Goal: Information Seeking & Learning: Learn about a topic

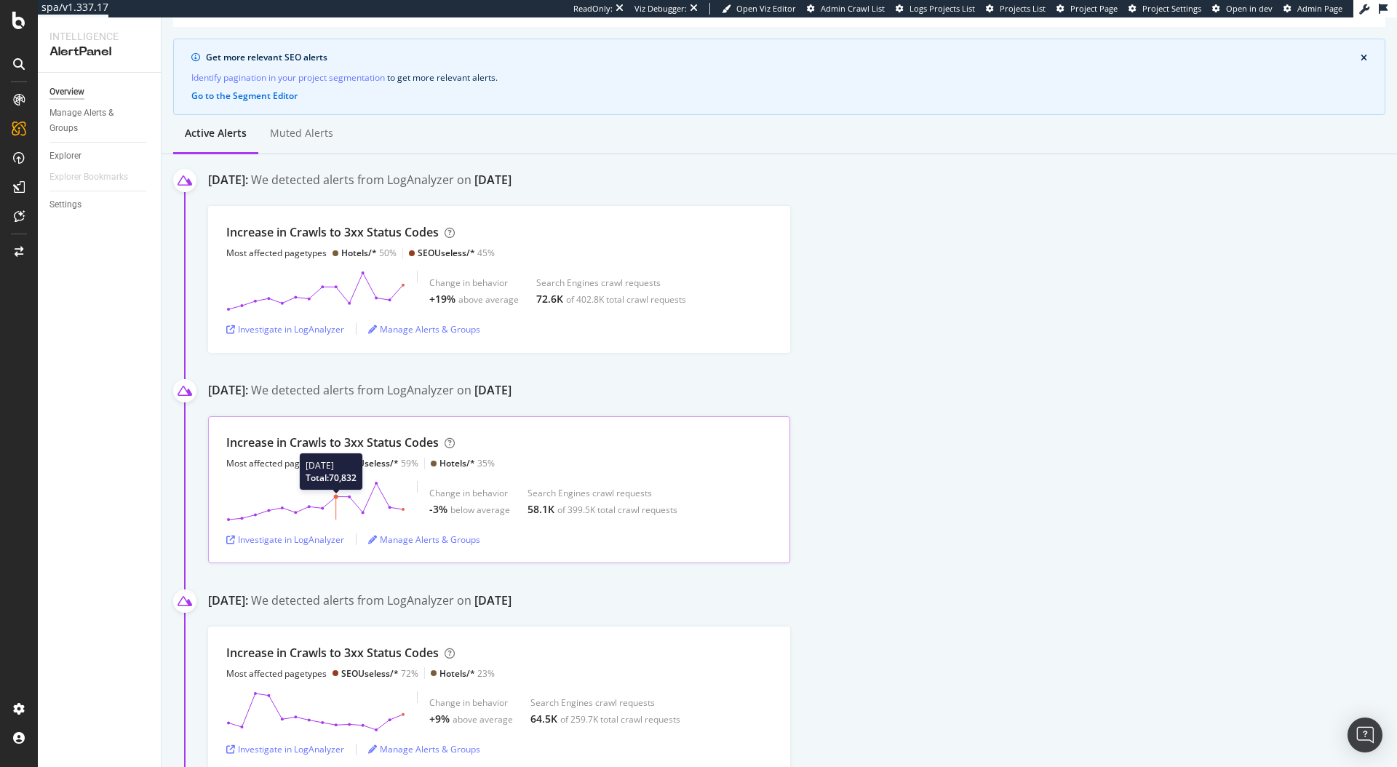
scroll to position [81, 0]
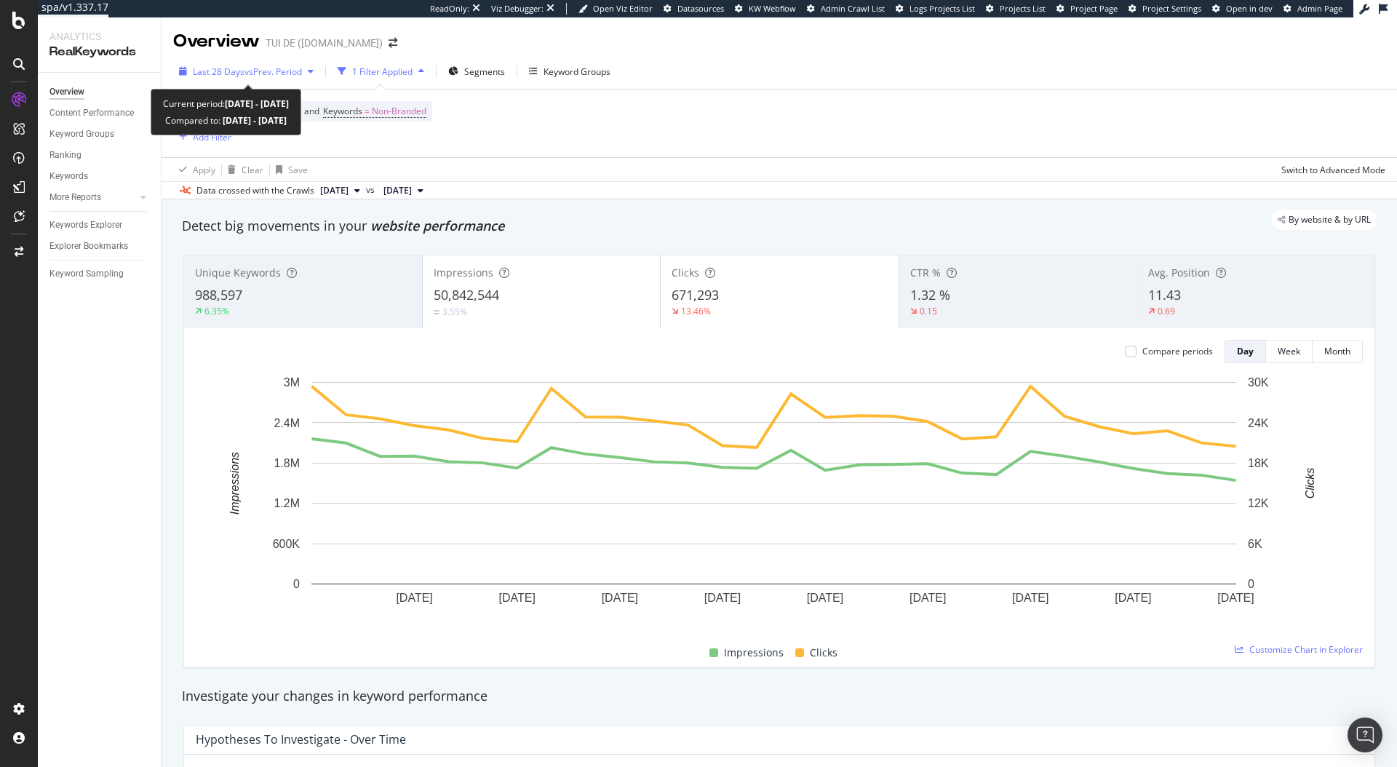
click at [237, 66] on span "Last 28 Days" at bounding box center [219, 71] width 52 height 12
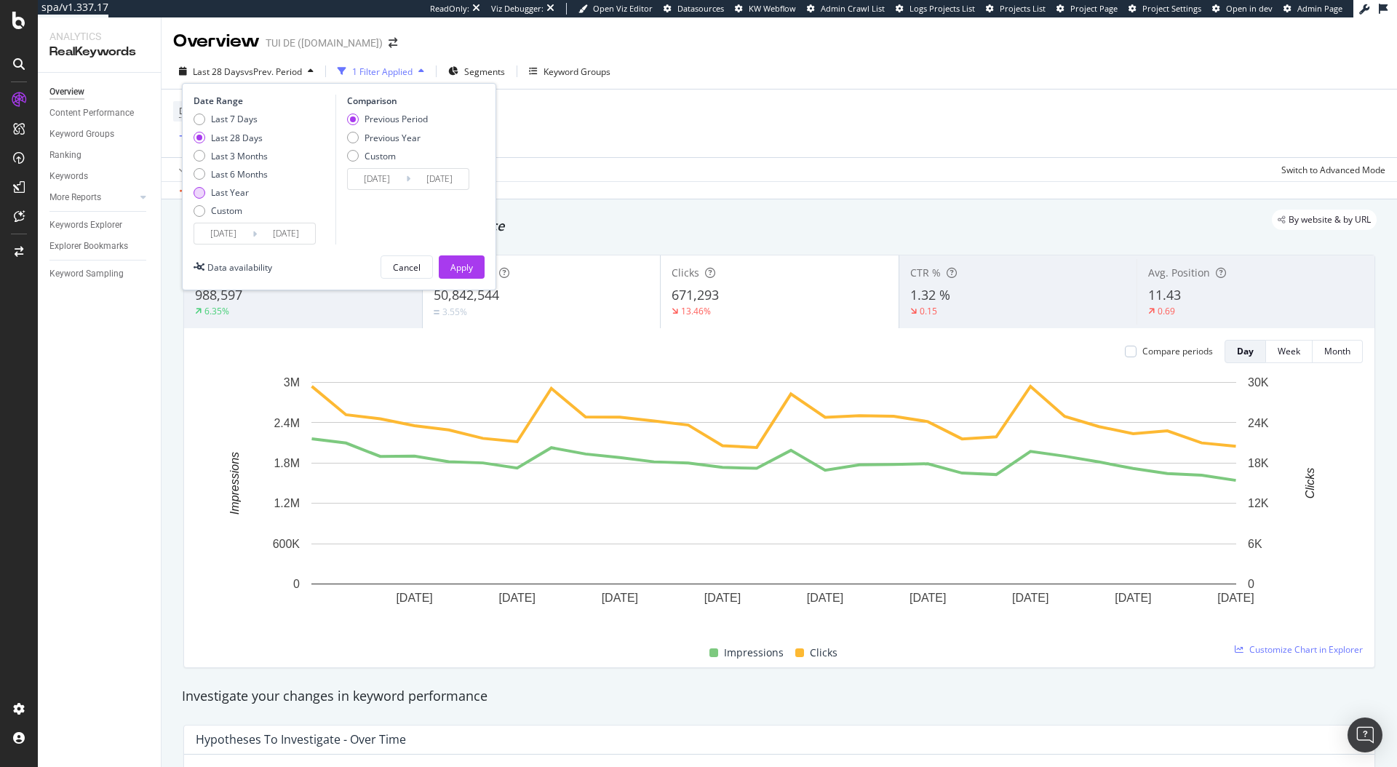
click at [230, 194] on div "Last Year" at bounding box center [230, 192] width 38 height 12
type input "2024/09/07"
type input "2023/09/08"
type input "2024/09/06"
click at [469, 271] on div "Apply" at bounding box center [461, 267] width 23 height 12
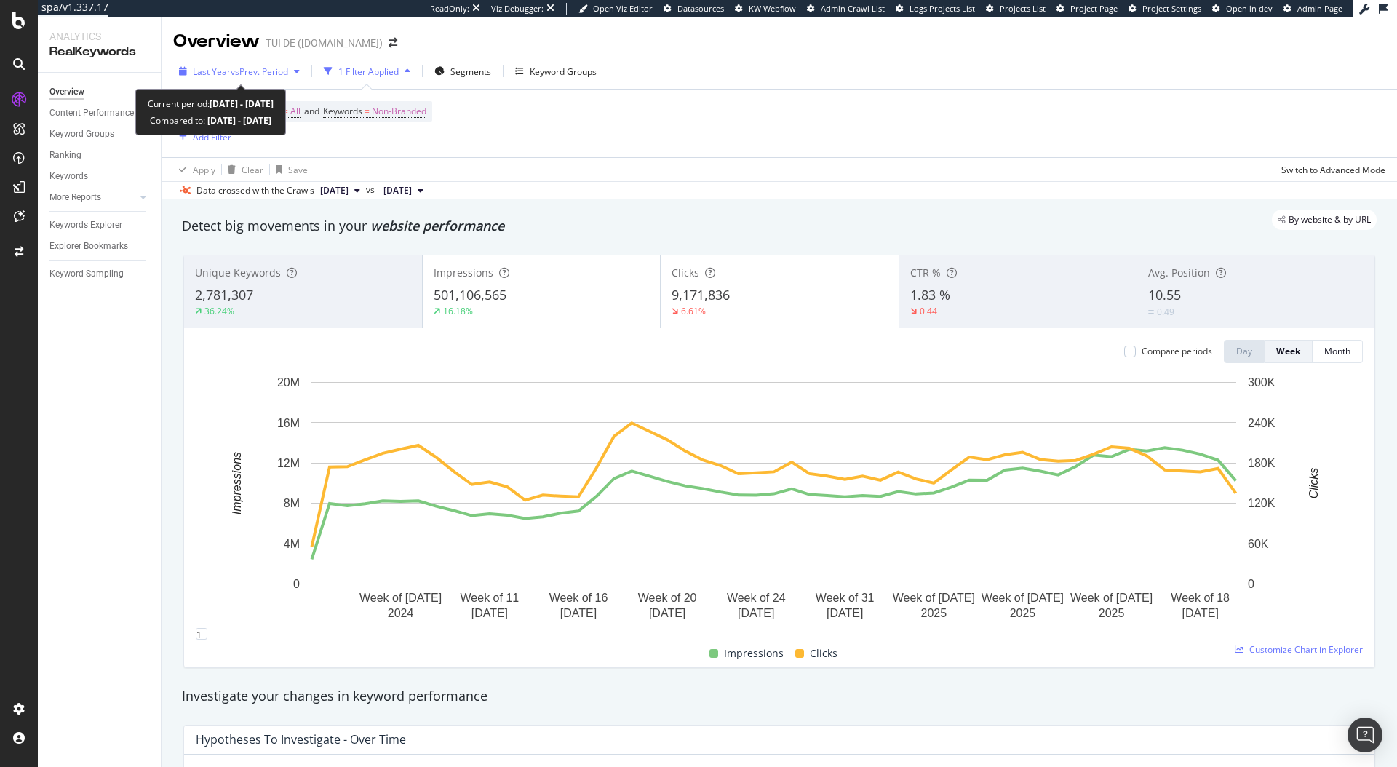
click at [273, 63] on div "Last Year vs Prev. Period" at bounding box center [239, 71] width 132 height 22
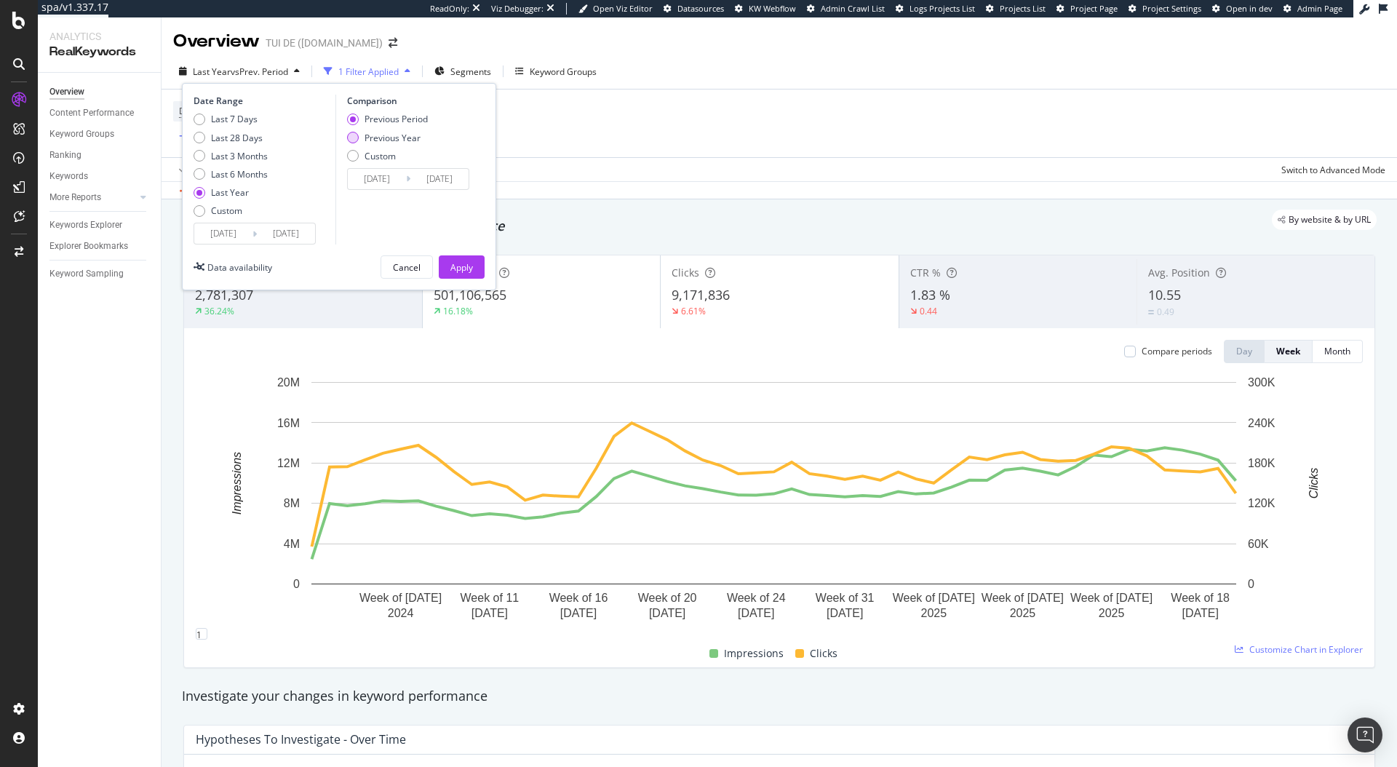
click at [373, 140] on div "Previous Year" at bounding box center [392, 138] width 56 height 12
type input "2023/09/09"
type input "2024/09/07"
click at [460, 256] on div "Apply" at bounding box center [461, 267] width 23 height 22
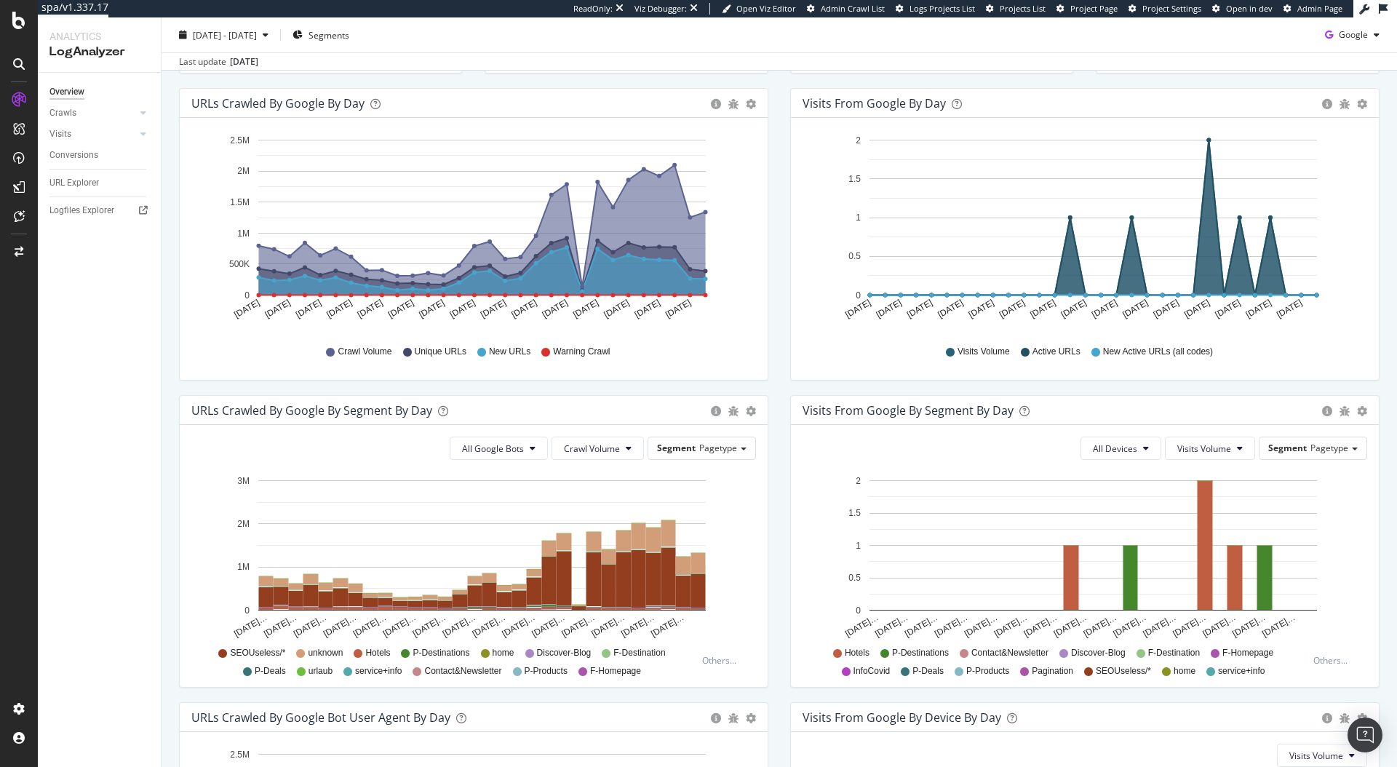
scroll to position [177, 0]
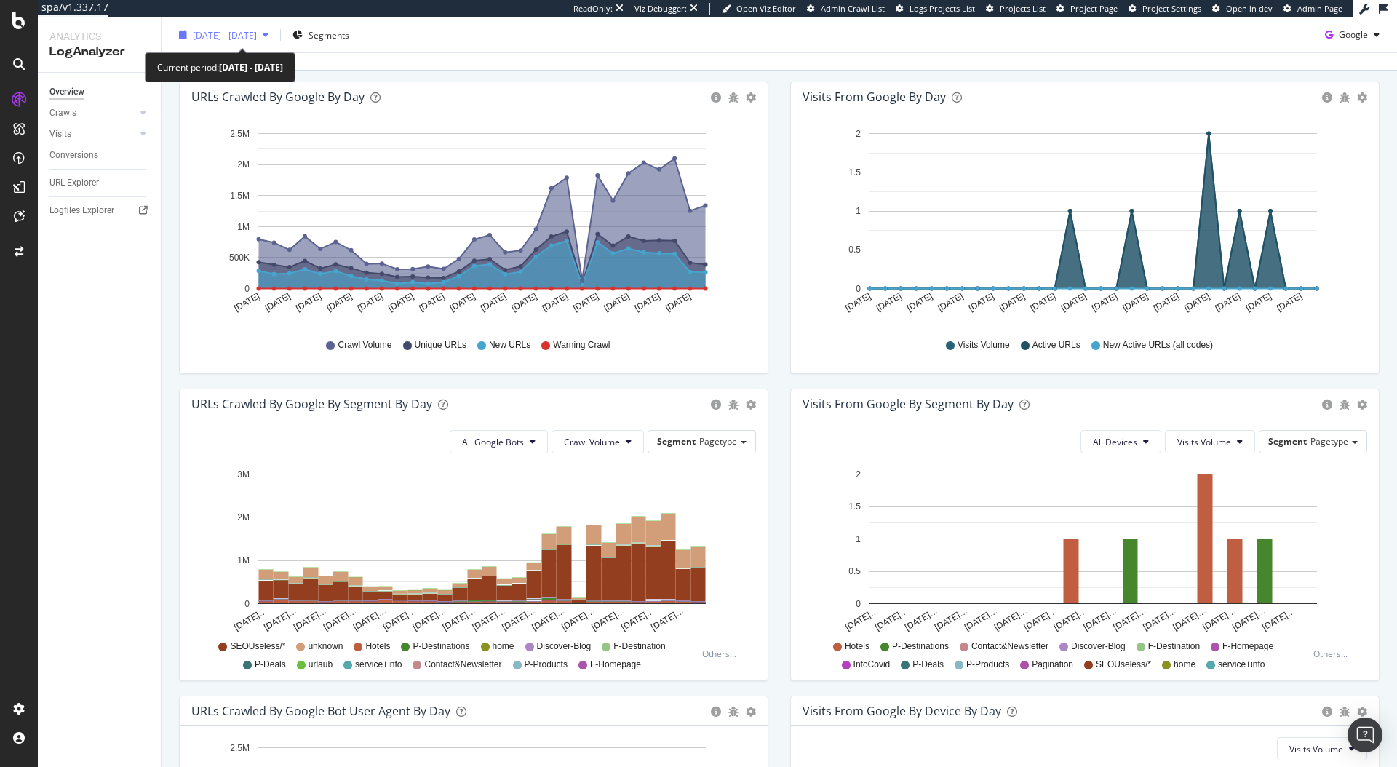
click at [260, 28] on div "2025 Aug. 10th - Sep. 8th" at bounding box center [223, 35] width 101 height 22
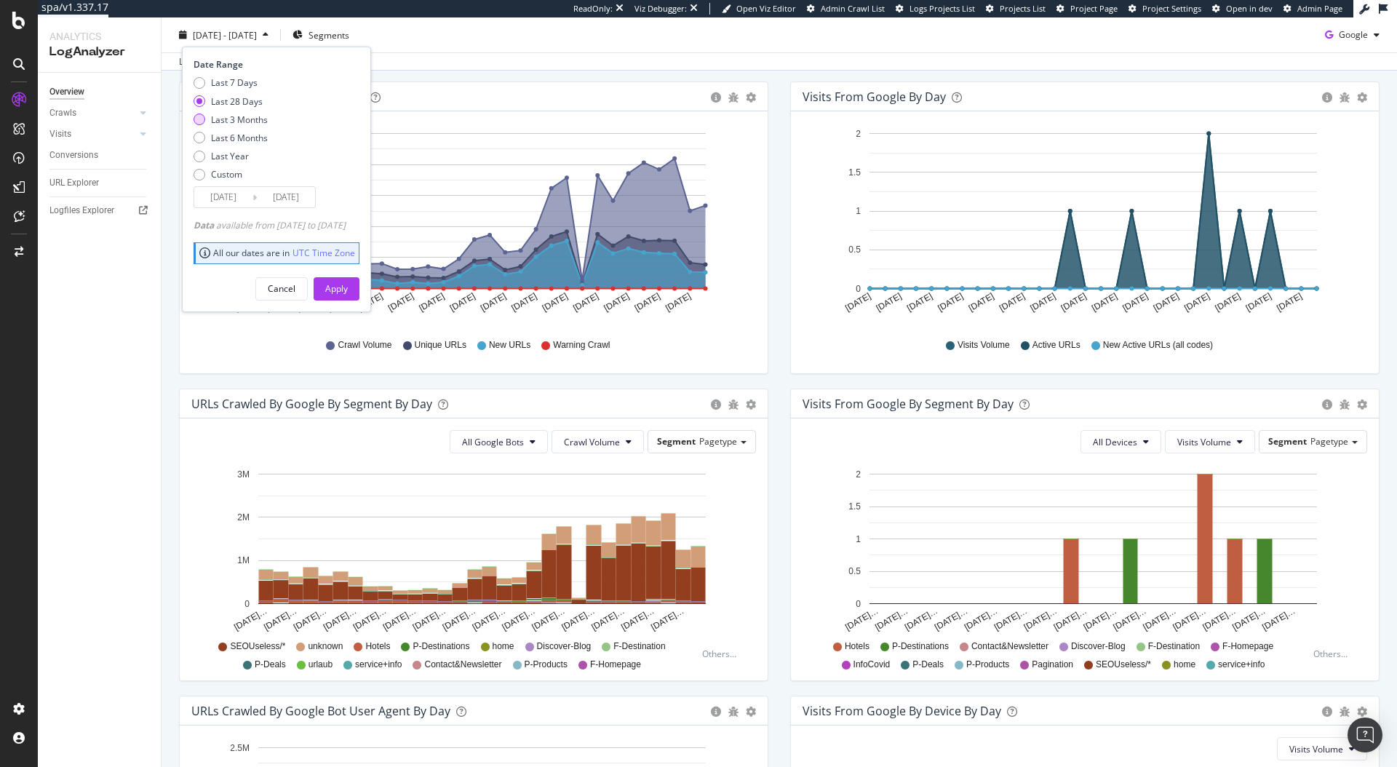
click at [229, 123] on div "Last 3 Months" at bounding box center [239, 119] width 57 height 12
type input "[DATE]"
click at [348, 284] on div "Apply" at bounding box center [336, 288] width 23 height 12
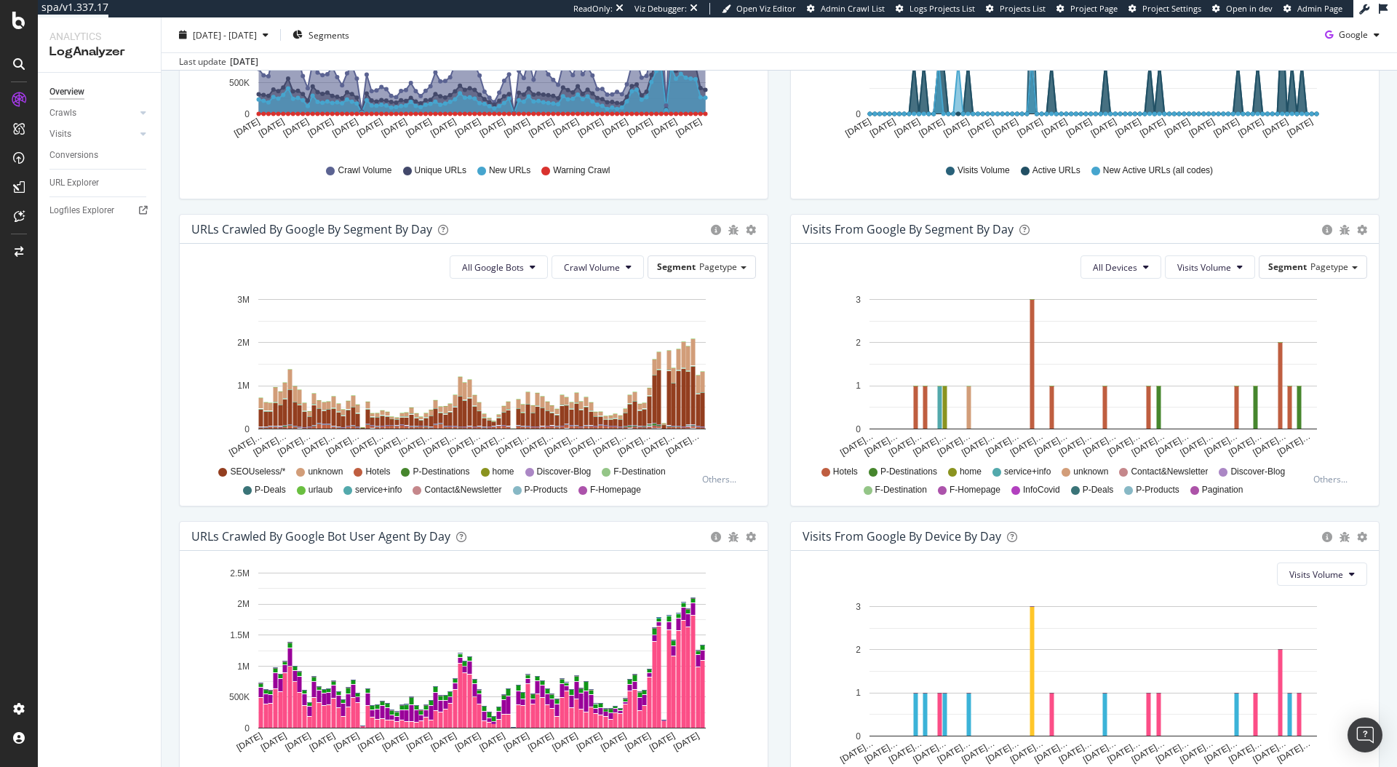
scroll to position [463, 0]
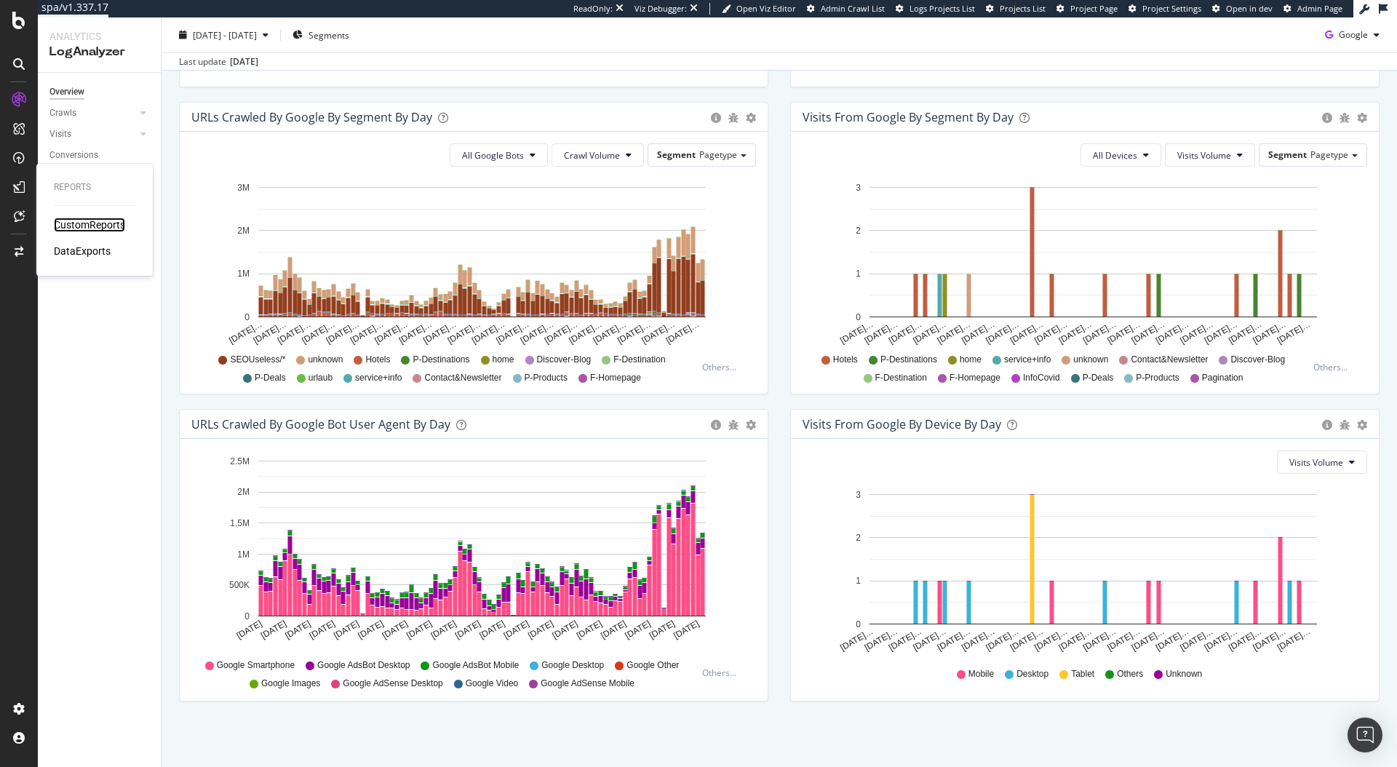
click at [72, 223] on div "CustomReports" at bounding box center [89, 225] width 71 height 15
click at [253, 28] on span "2025 Jun. 9th - Sep. 8th" at bounding box center [225, 34] width 64 height 12
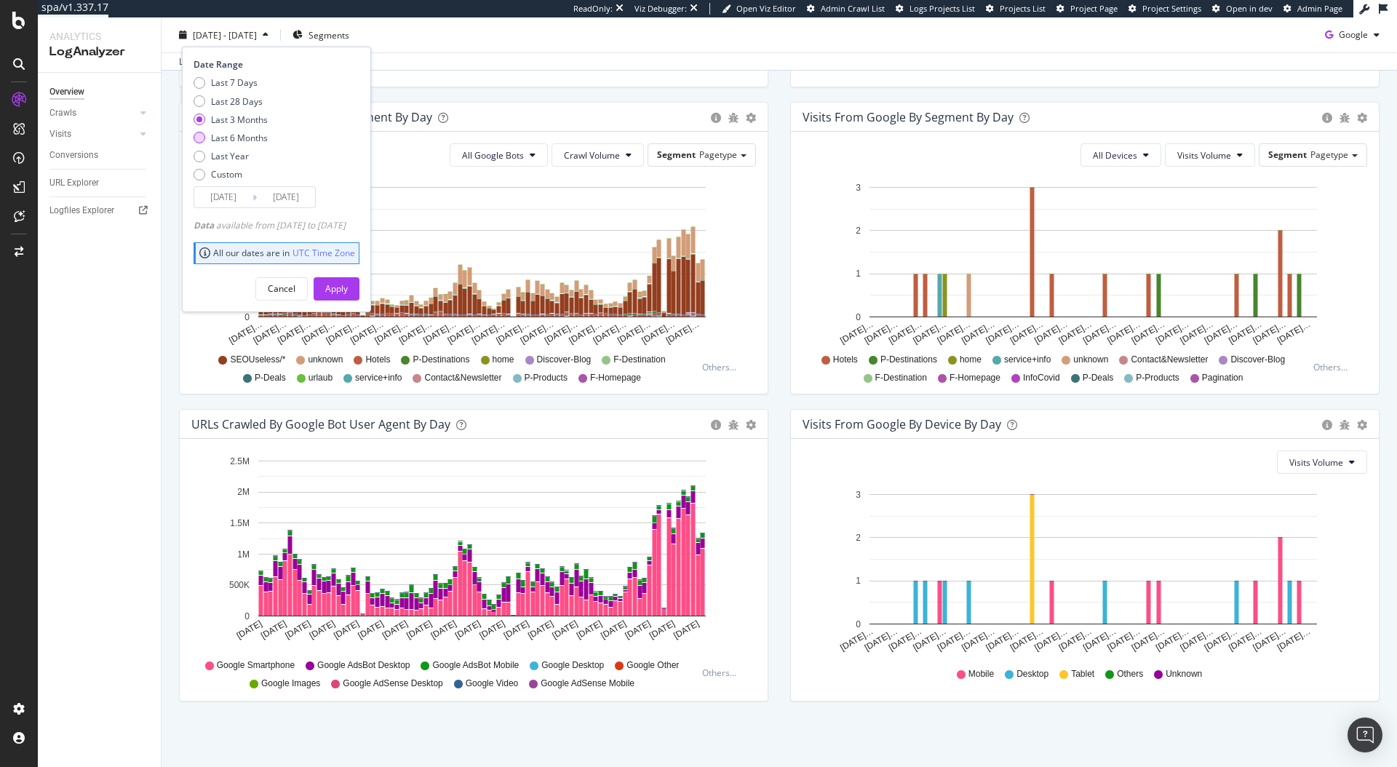
click at [242, 139] on div "Last 6 Months" at bounding box center [239, 138] width 57 height 12
type input "2025/03/09"
click at [348, 287] on div "Apply" at bounding box center [336, 288] width 23 height 12
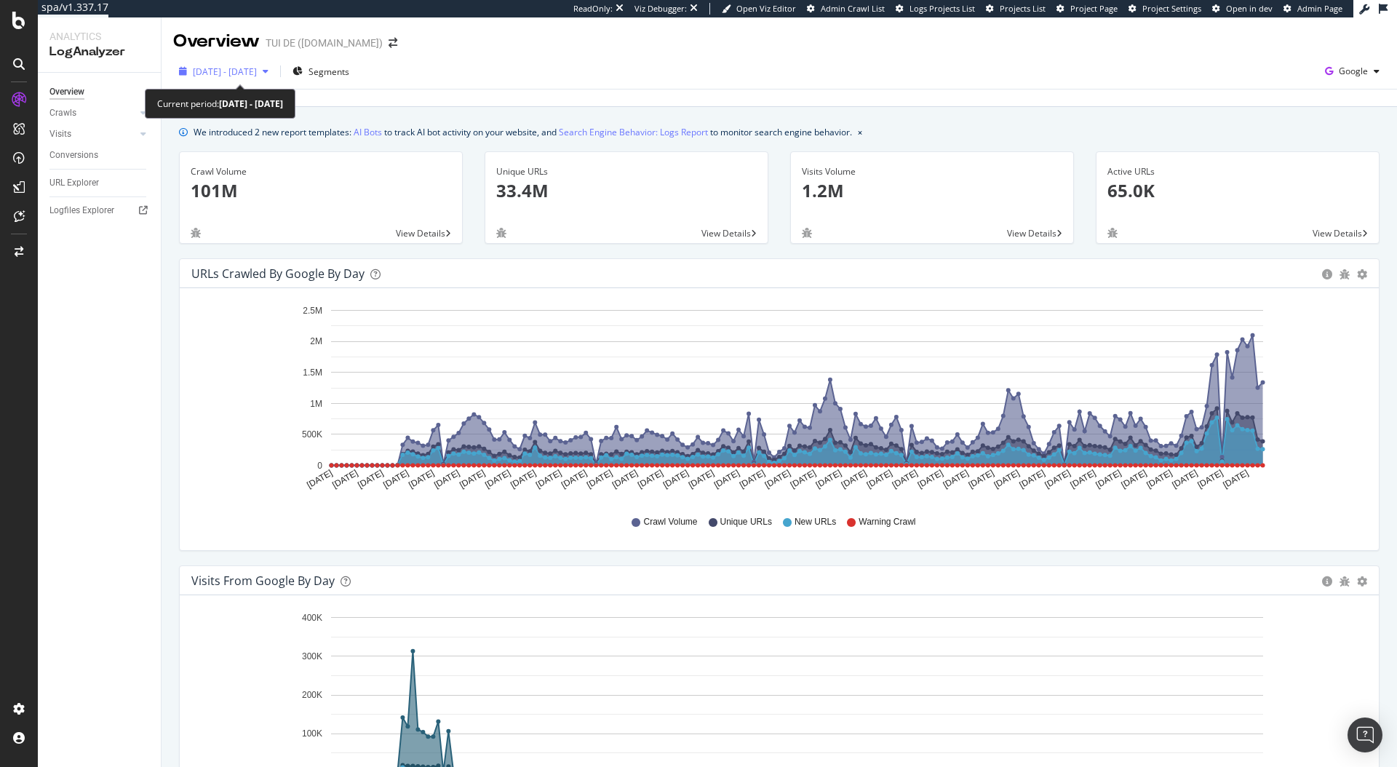
click at [257, 71] on span "2025 Mar. 9th - Sep. 8th" at bounding box center [225, 71] width 64 height 12
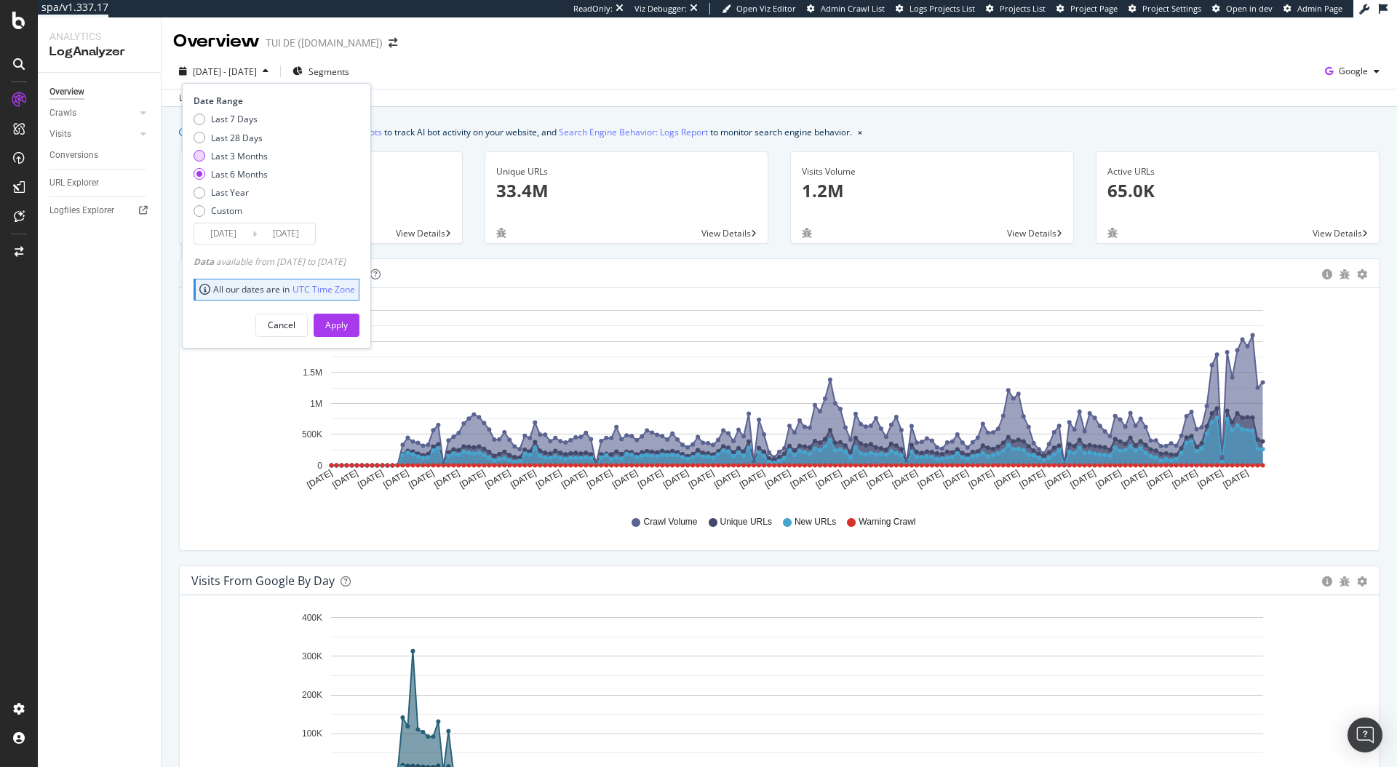
click at [237, 155] on div "Last 3 Months" at bounding box center [239, 156] width 57 height 12
type input "2025/06/09"
click at [639, 39] on div "Overview TUI DE (tui.com)" at bounding box center [779, 35] width 1235 height 36
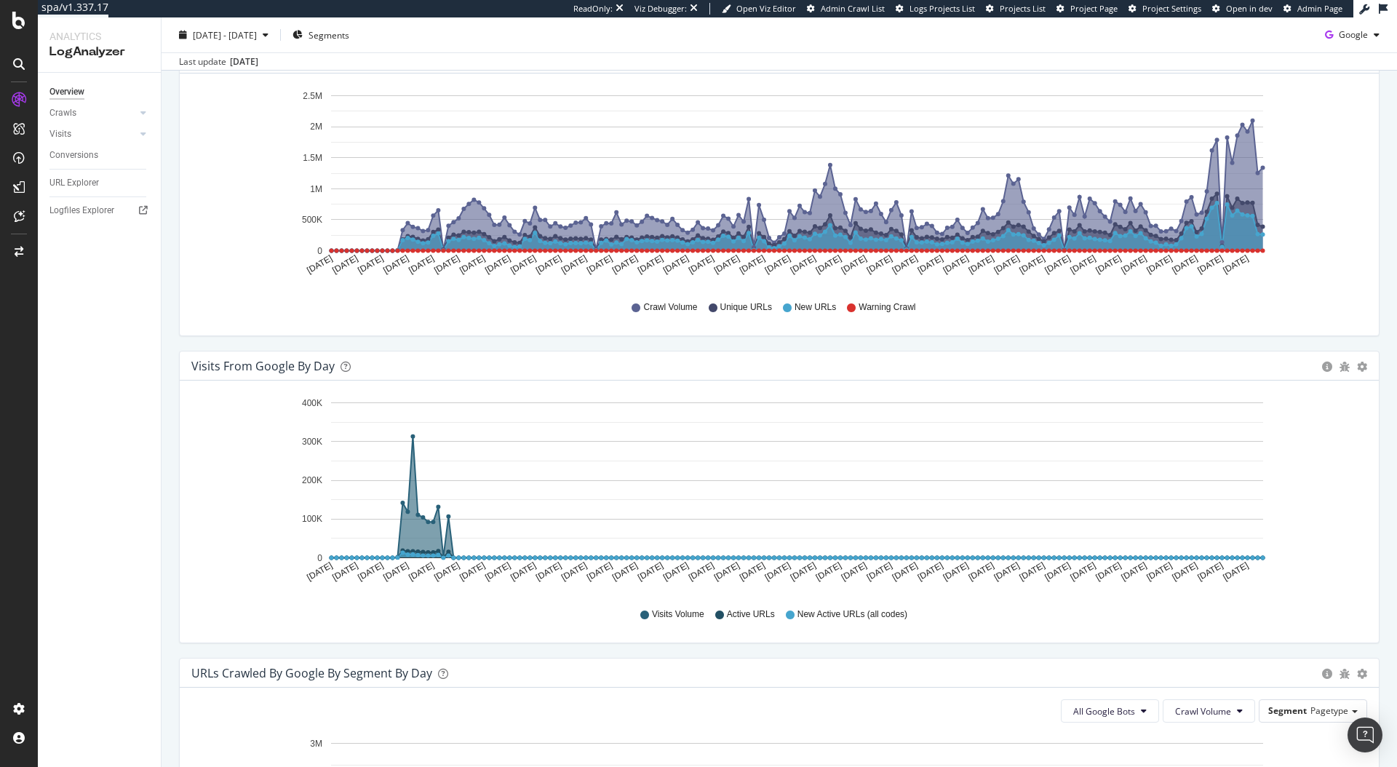
scroll to position [276, 0]
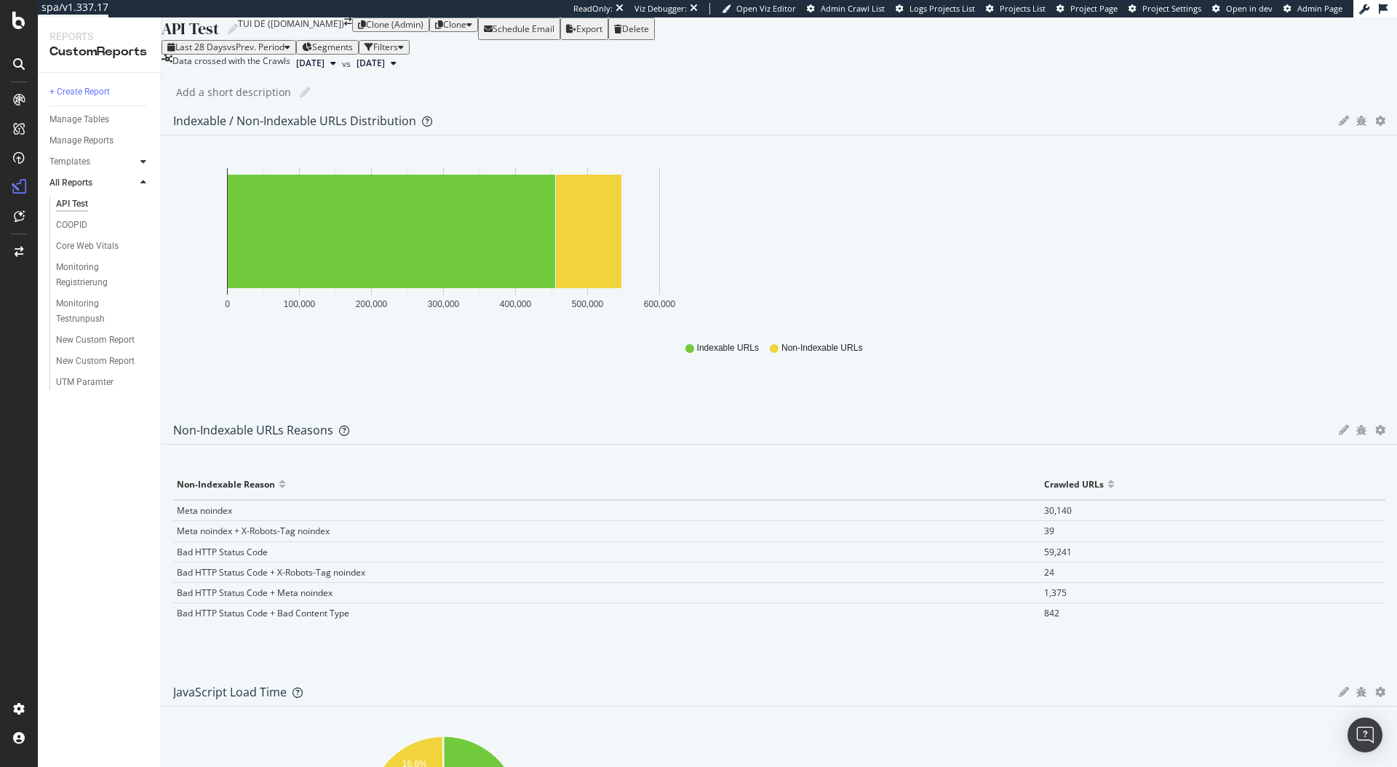
click at [143, 159] on icon at bounding box center [143, 161] width 6 height 9
click at [97, 183] on div "AI Bots in Search" at bounding box center [89, 182] width 66 height 15
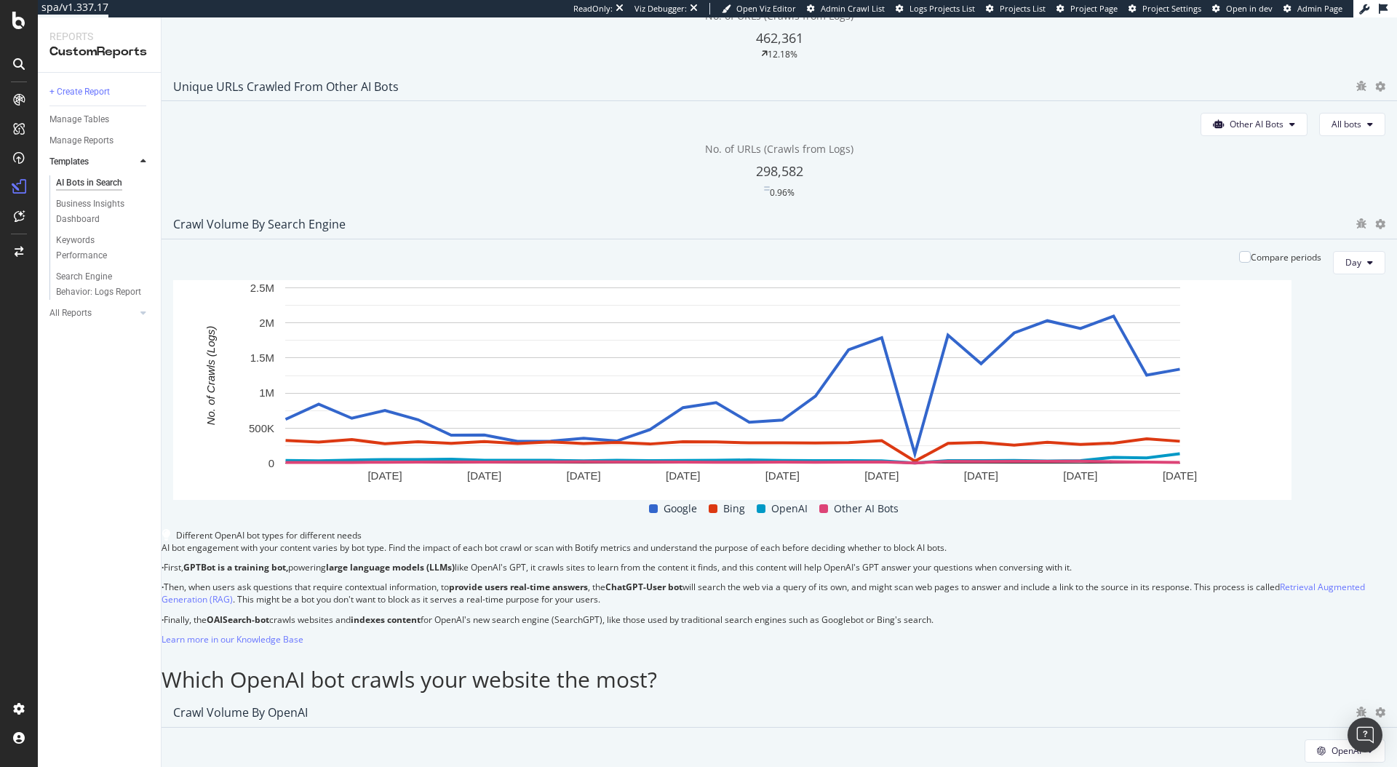
scroll to position [458, 0]
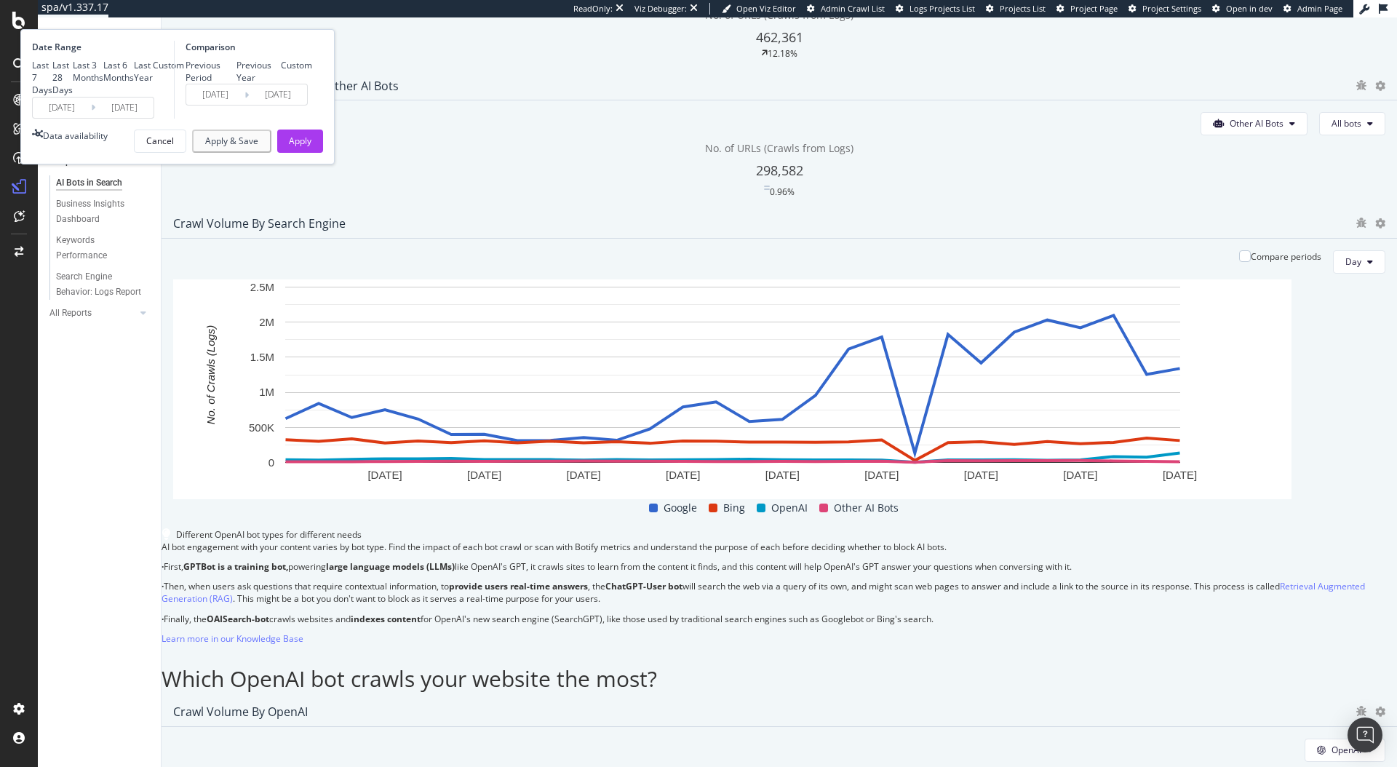
click at [134, 84] on div "Last 6 Months" at bounding box center [118, 71] width 31 height 25
type input "2025/03/09"
type input "2024/09/05"
type input "2025/03/08"
click at [323, 153] on button "Apply" at bounding box center [300, 140] width 46 height 23
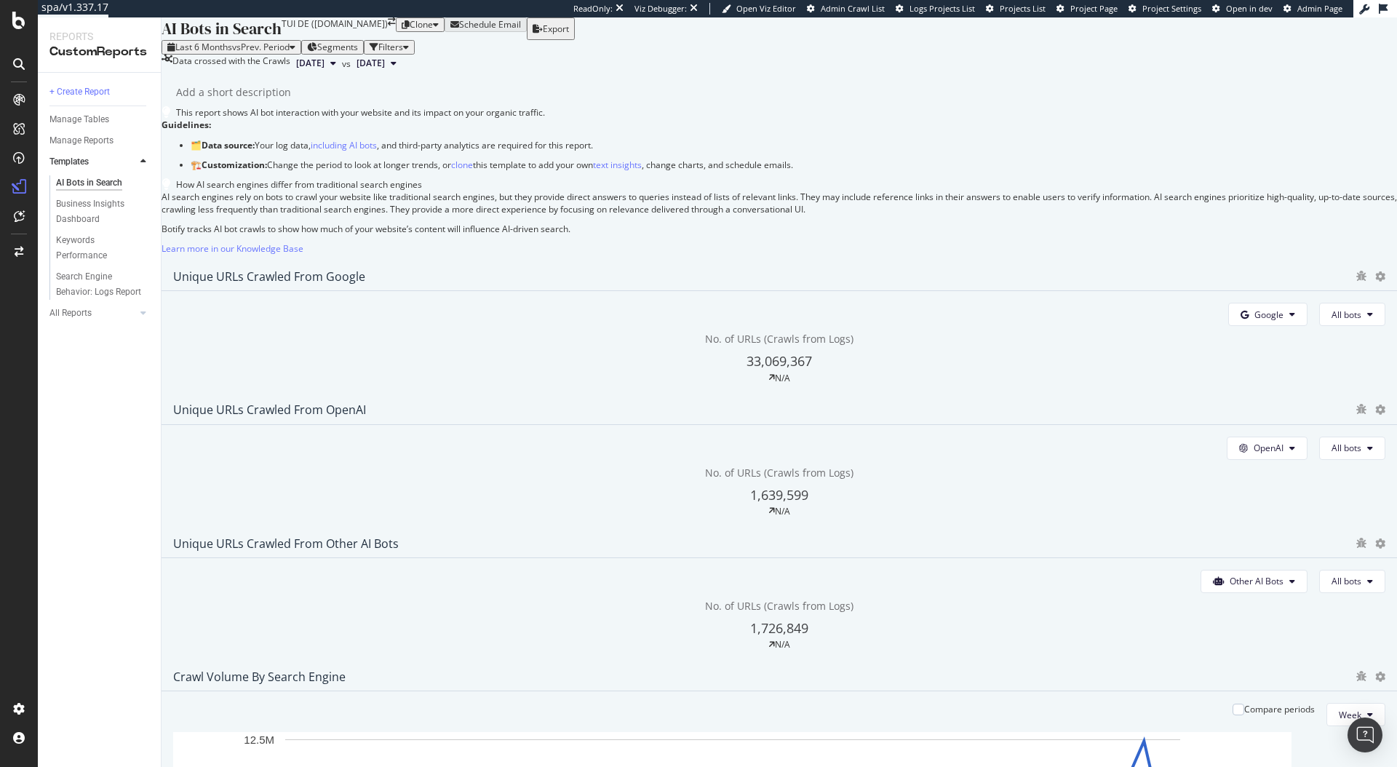
click at [645, 140] on div "AI Bots in Search AI Bots in Search TUI DE (tui.com) Clone Schedule Email Expor…" at bounding box center [779, 391] width 1235 height 749
click at [232, 53] on span "Last 6 Months" at bounding box center [203, 47] width 57 height 12
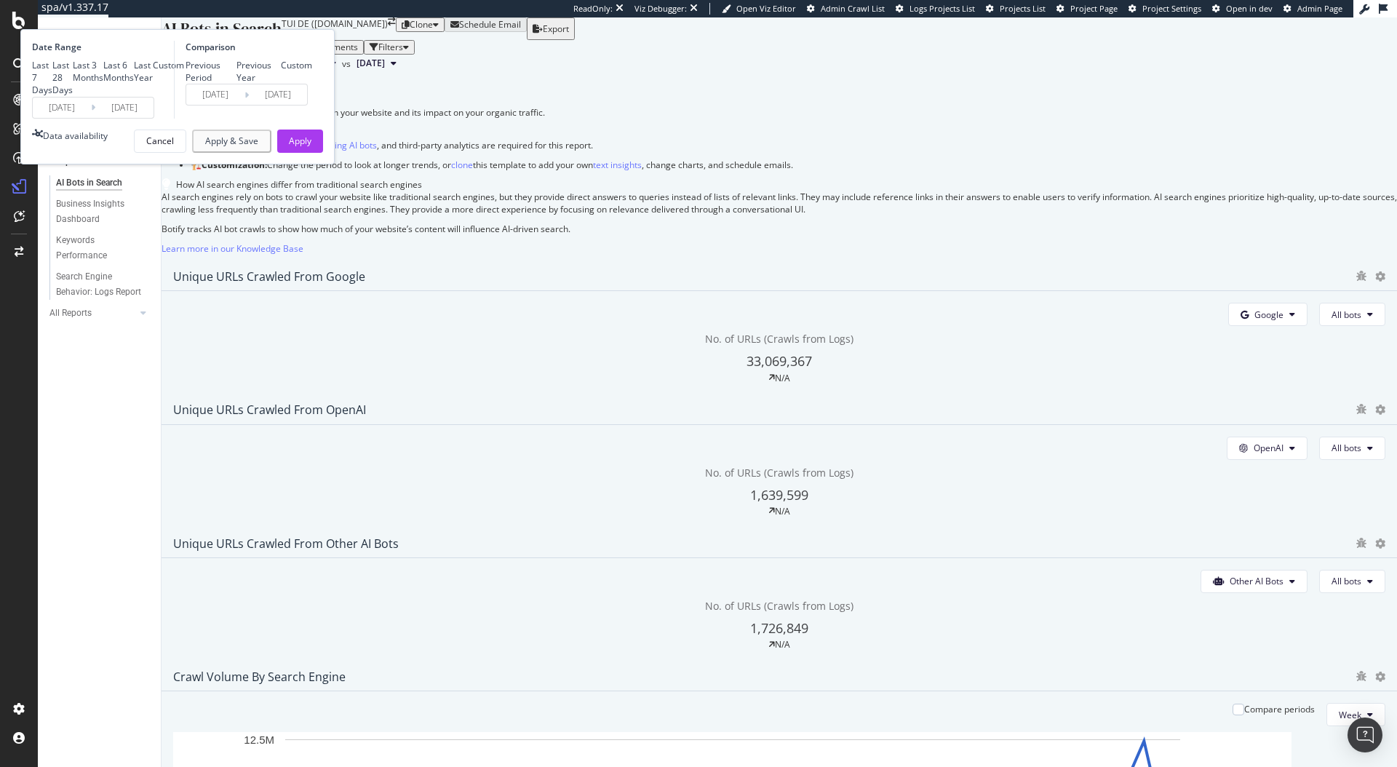
click at [103, 84] on div "Last 3 Months" at bounding box center [88, 71] width 31 height 25
type input "2025/06/09"
type input "2025/03/09"
type input "2025/06/08"
click at [323, 153] on button "Apply" at bounding box center [300, 140] width 46 height 23
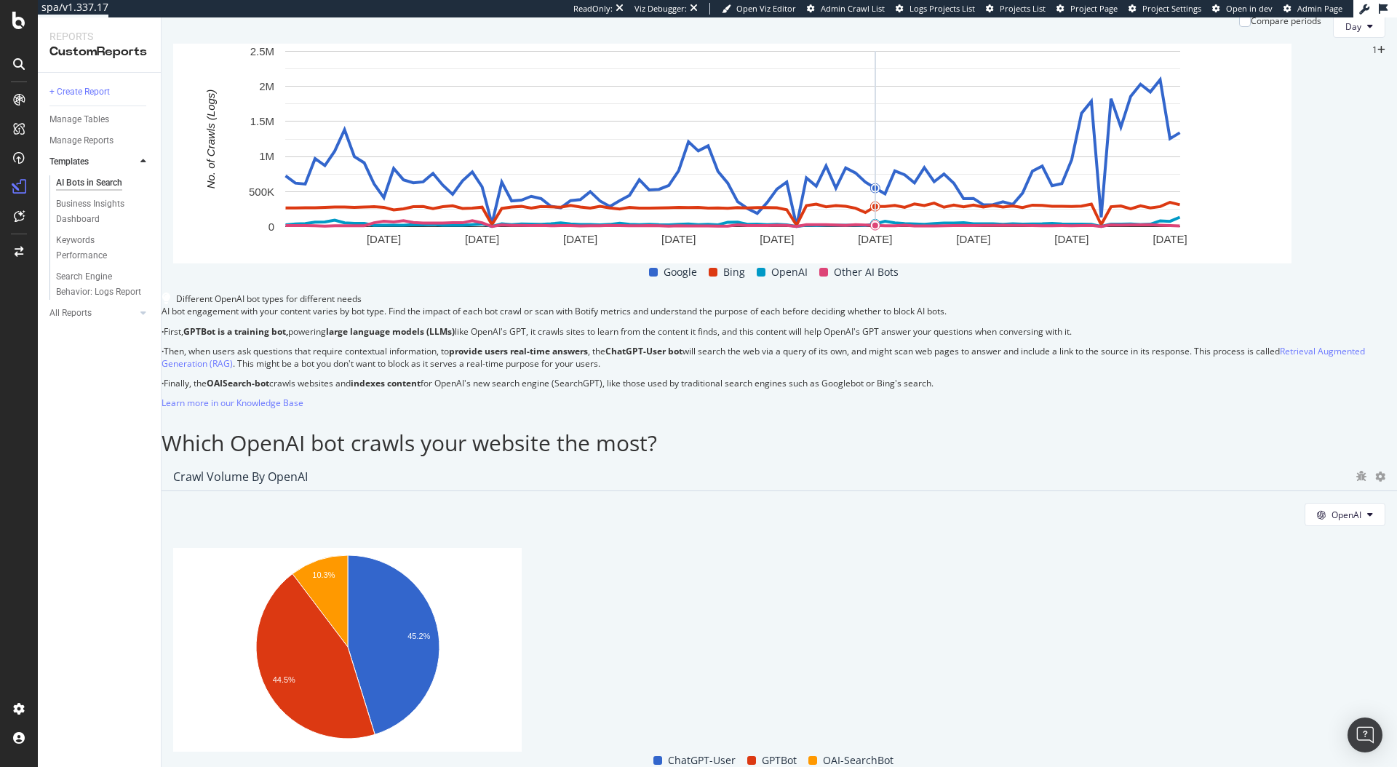
scroll to position [687, 0]
click at [1333, 39] on button "Day" at bounding box center [1359, 26] width 52 height 23
click at [1301, 212] on span "Week" at bounding box center [1306, 217] width 26 height 13
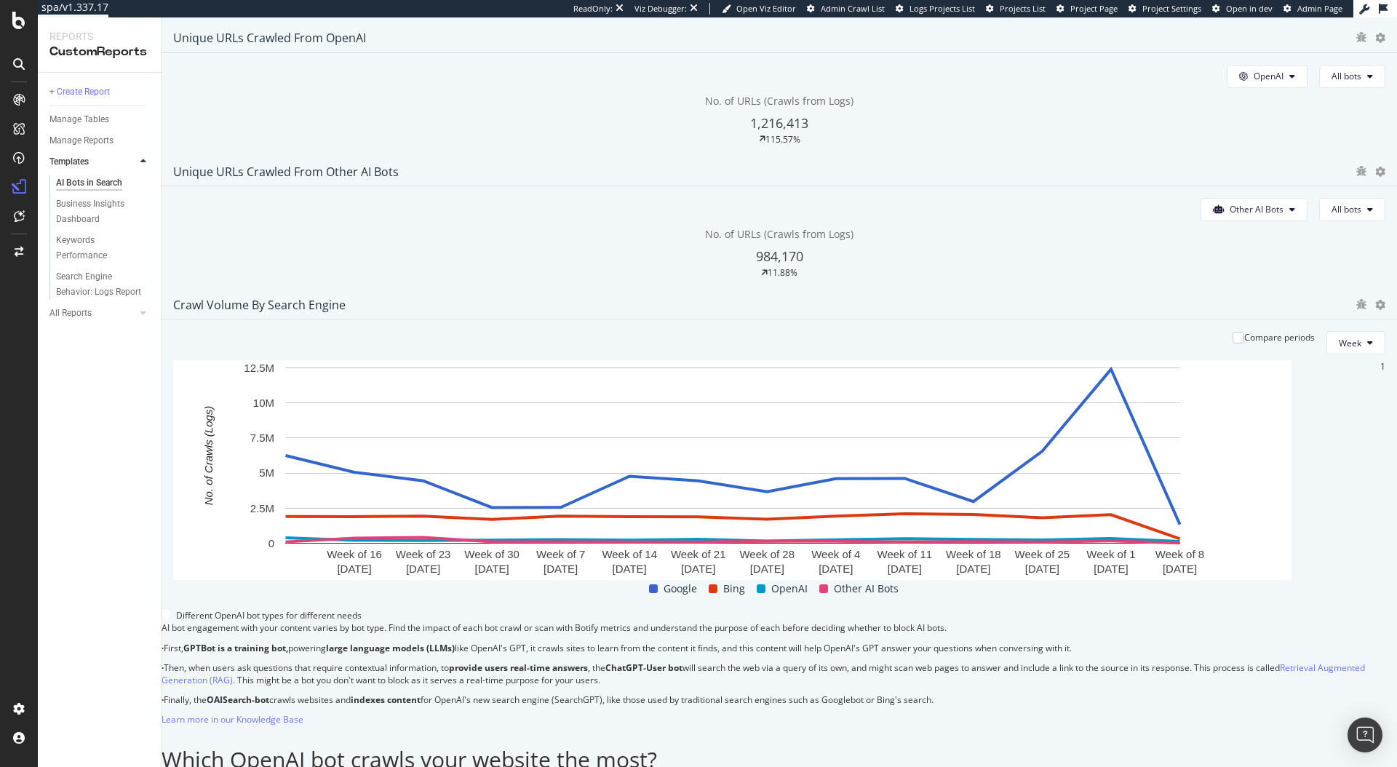
scroll to position [274, 0]
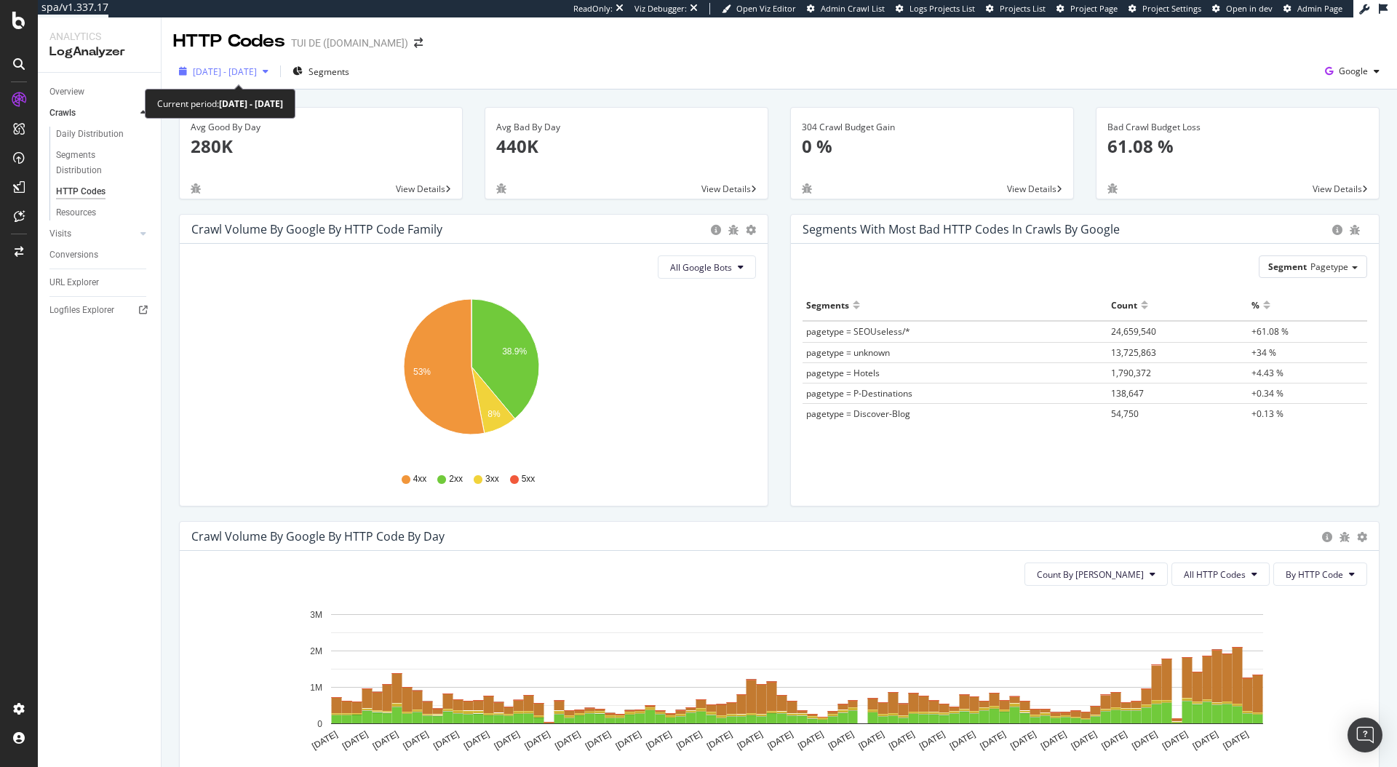
click at [228, 74] on span "[DATE] - [DATE]" at bounding box center [225, 71] width 64 height 12
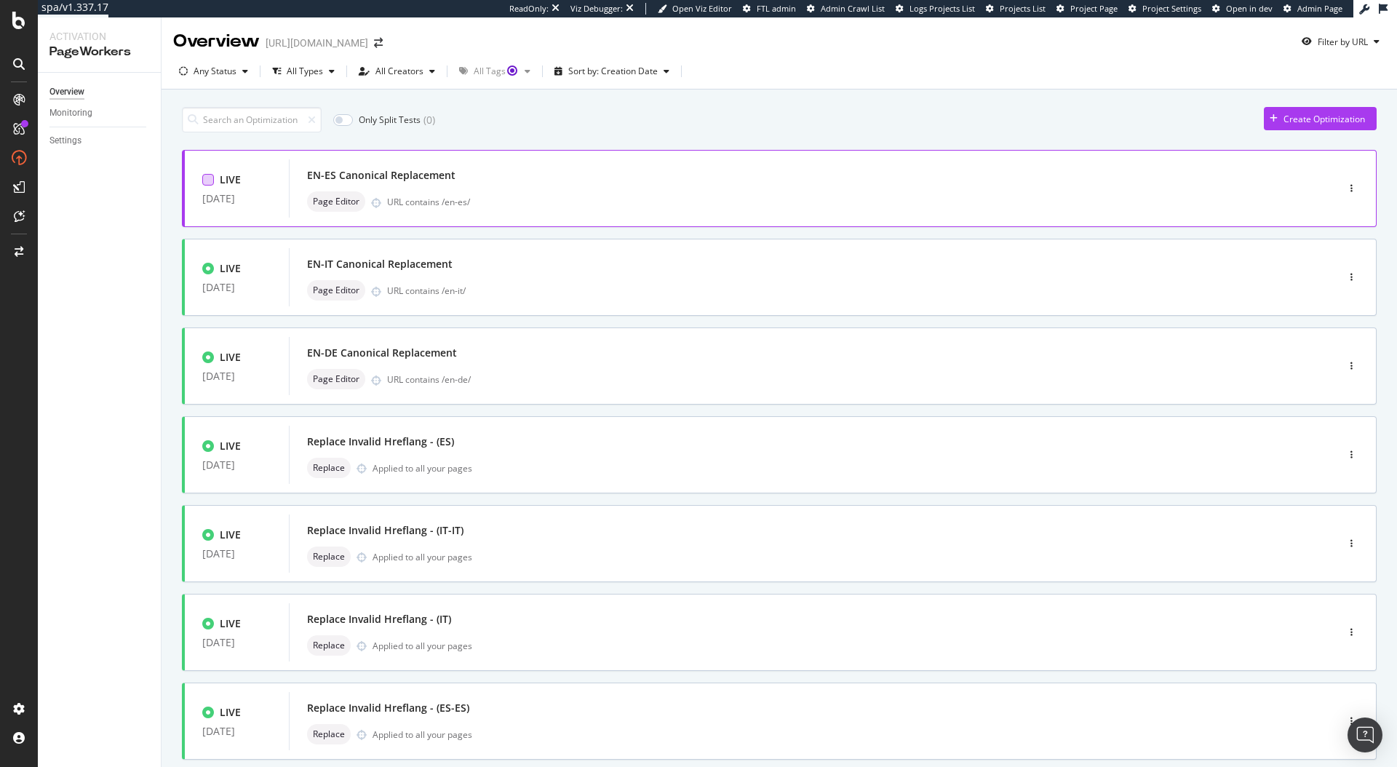
click at [205, 179] on div at bounding box center [208, 180] width 12 height 12
click at [210, 270] on div at bounding box center [208, 269] width 12 height 12
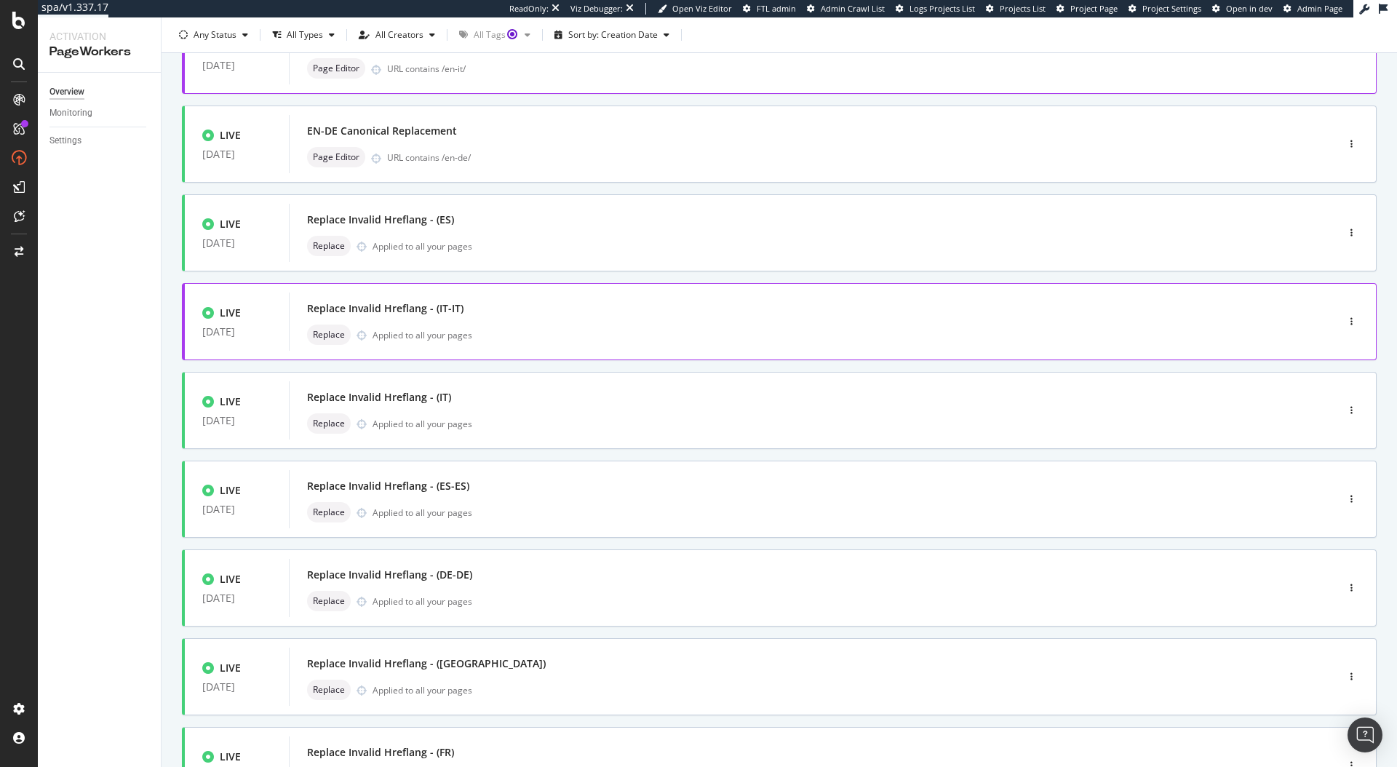
scroll to position [228, 0]
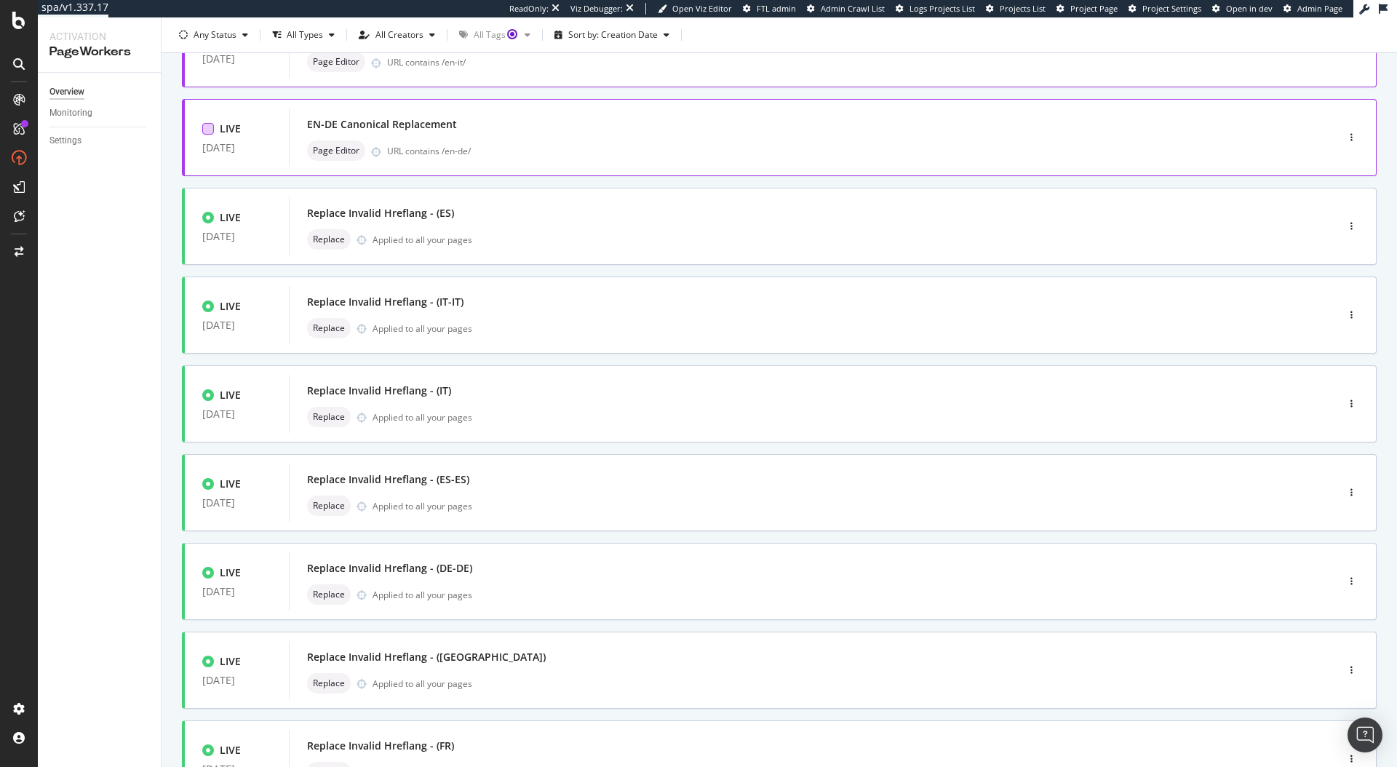
click at [212, 130] on div at bounding box center [208, 129] width 12 height 12
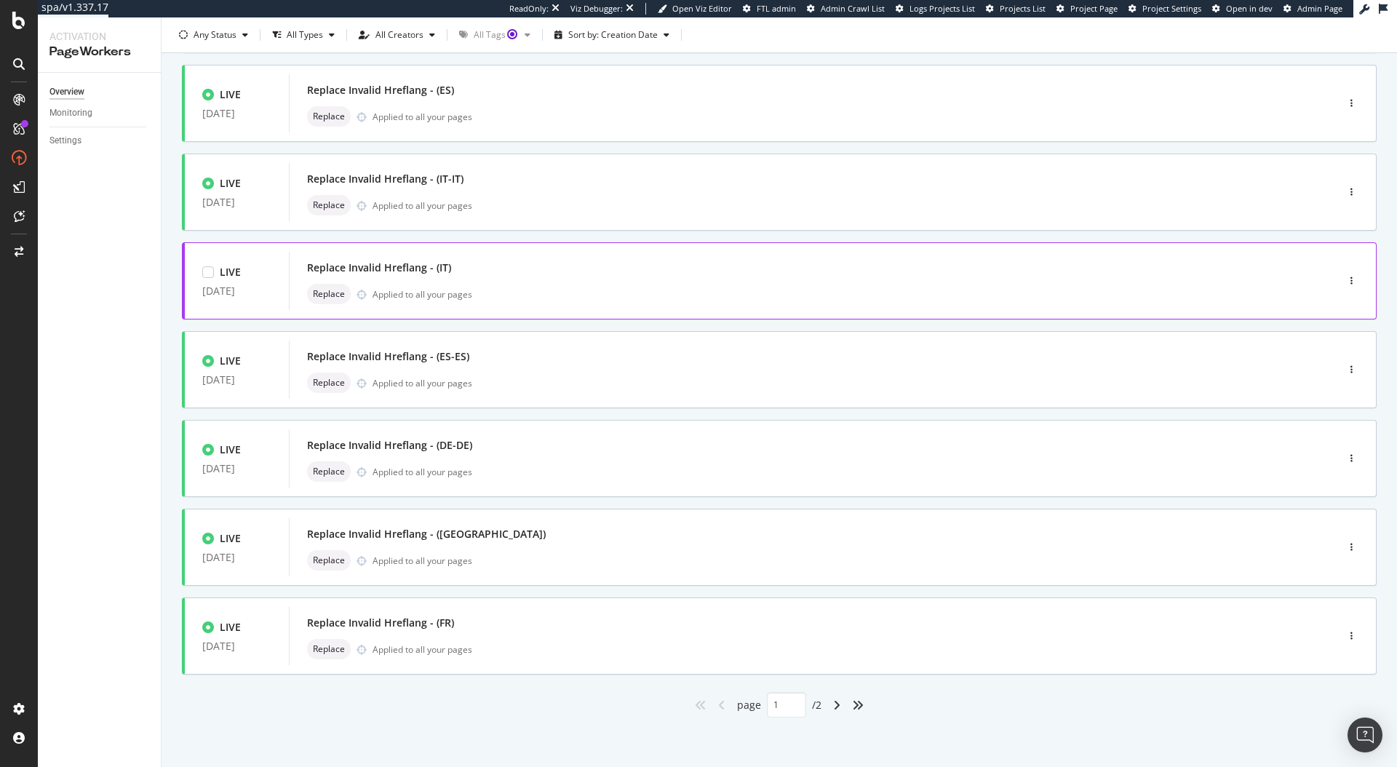
scroll to position [353, 0]
click at [834, 706] on icon "angle-right" at bounding box center [836, 704] width 7 height 12
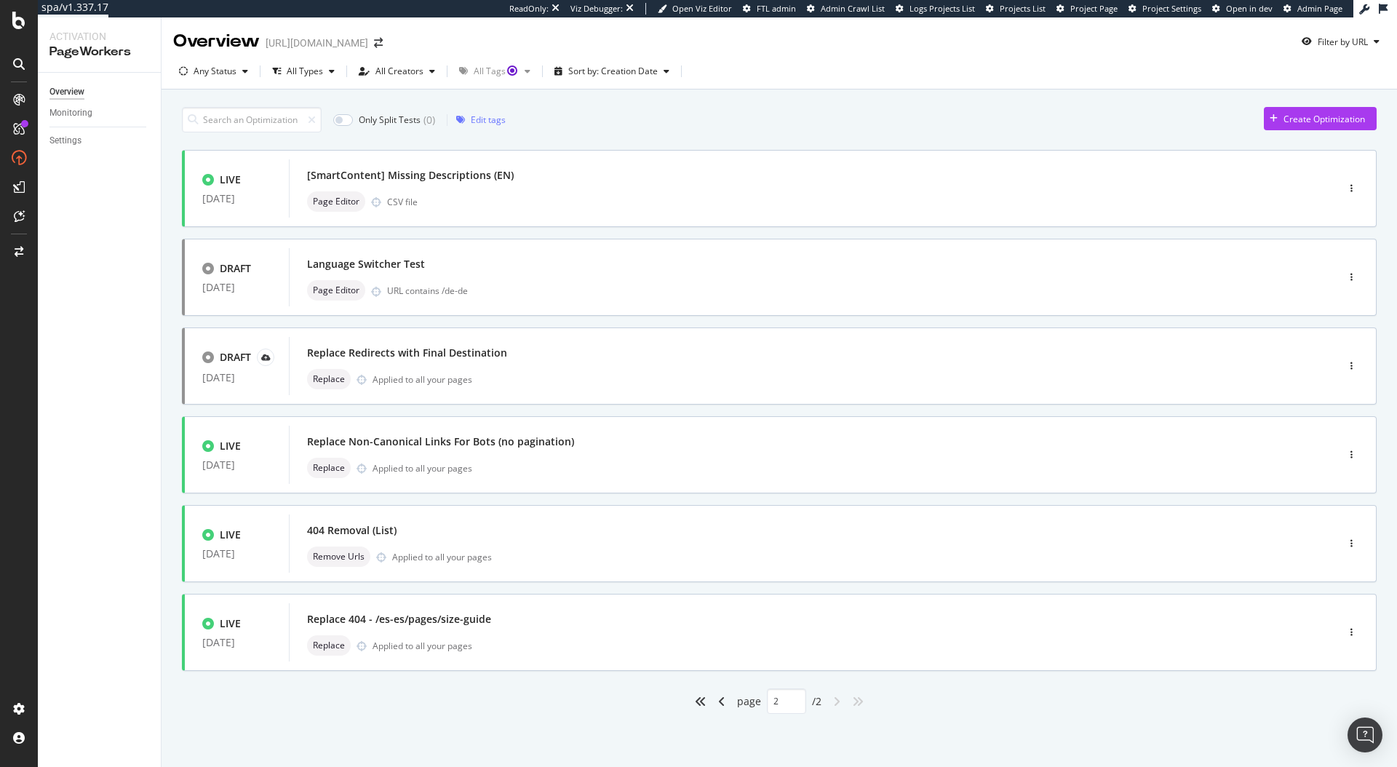
scroll to position [0, 0]
click at [724, 698] on div "angle-left" at bounding box center [721, 701] width 19 height 23
type input "1"
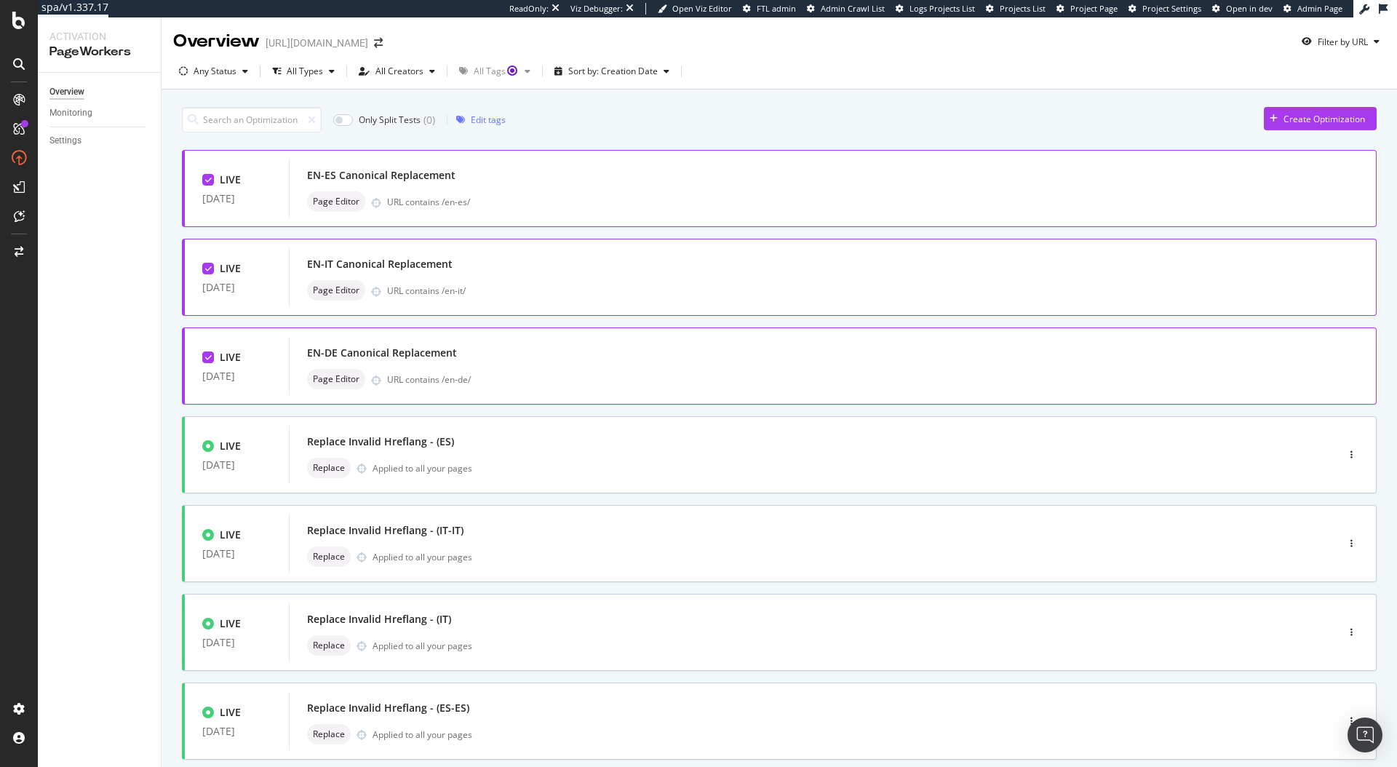
click at [215, 184] on div "LIVE" at bounding box center [221, 179] width 39 height 15
click at [207, 269] on icon at bounding box center [208, 268] width 7 height 7
drag, startPoint x: 210, startPoint y: 356, endPoint x: 444, endPoint y: 252, distance: 255.9
click at [211, 357] on icon at bounding box center [208, 357] width 7 height 7
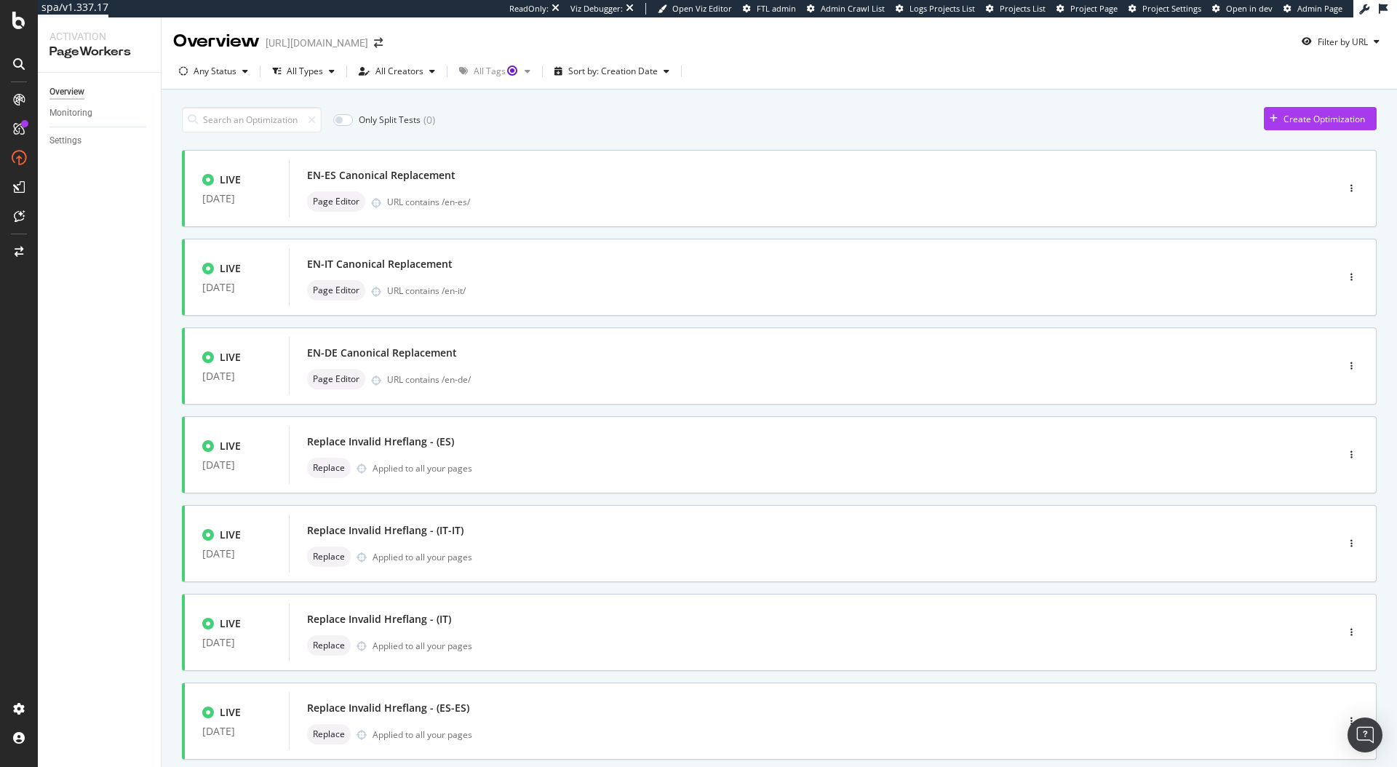
click at [957, 113] on div "Only Split Tests ( 0 ) Create Optimization" at bounding box center [779, 119] width 1195 height 25
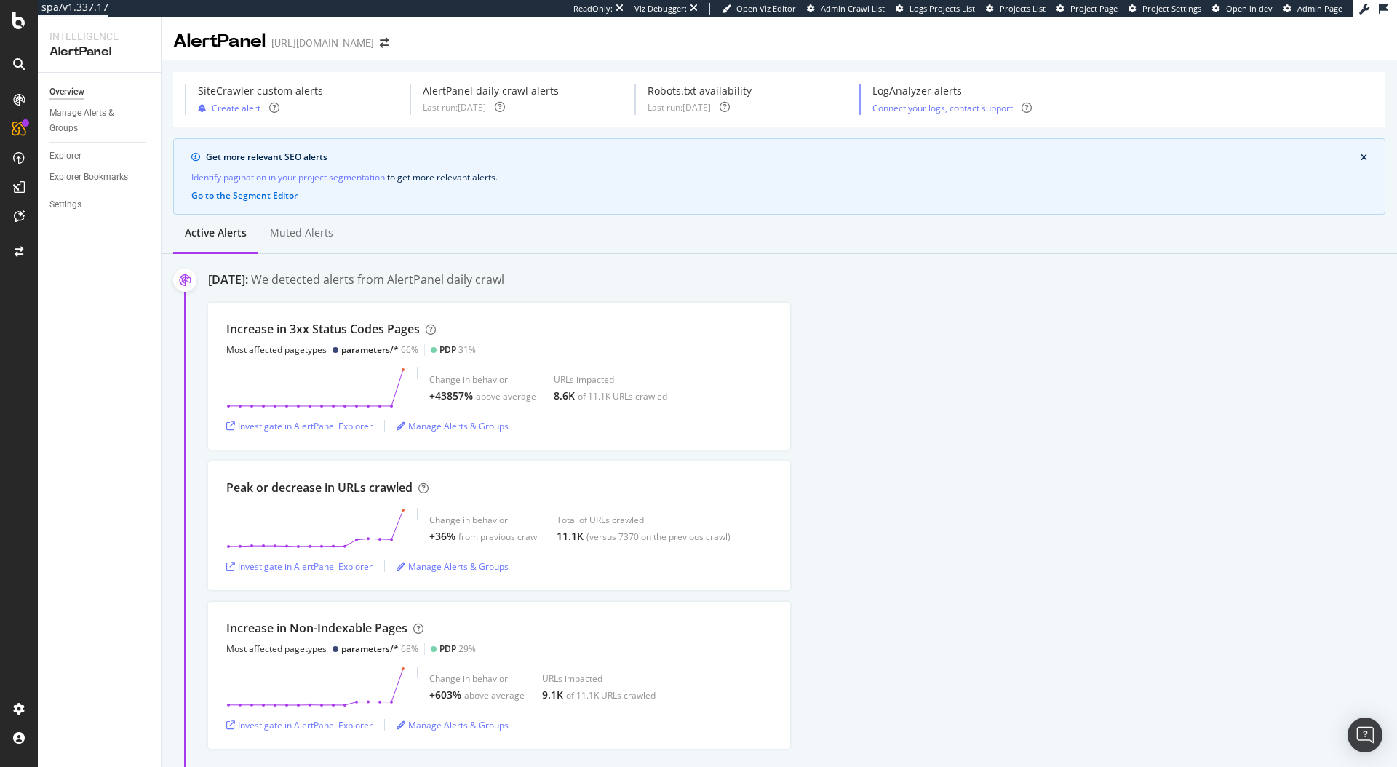
click at [815, 307] on div "Increase in 3xx Status Codes Pages Most affected pagetypes parameters/* 66% PDP…" at bounding box center [802, 376] width 1189 height 147
click at [332, 402] on icon at bounding box center [315, 387] width 179 height 41
click at [275, 393] on icon at bounding box center [315, 387] width 179 height 41
drag, startPoint x: 815, startPoint y: 307, endPoint x: 907, endPoint y: 372, distance: 113.2
click at [907, 372] on div "Increase in 3xx Status Codes Pages Most affected pagetypes parameters/* 66% PDP…" at bounding box center [802, 376] width 1189 height 147
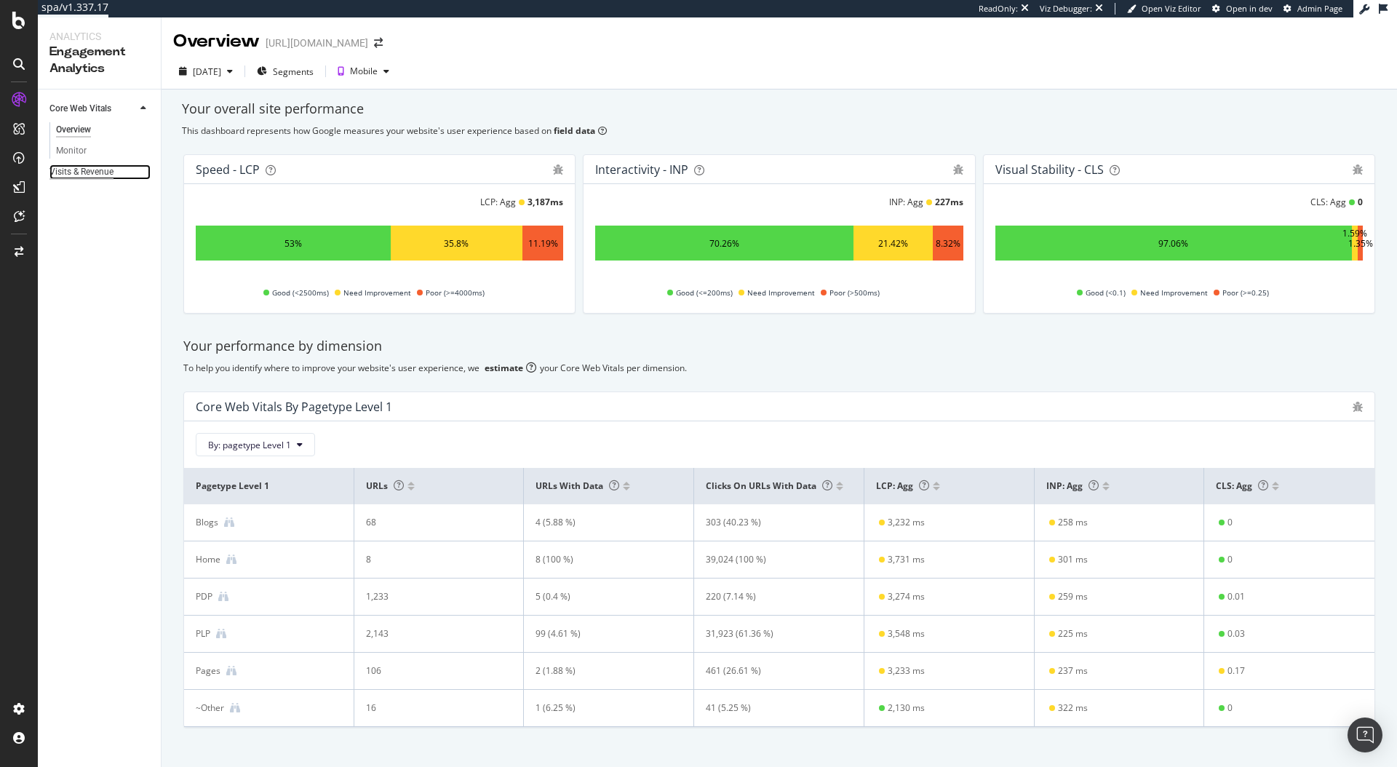
click at [97, 167] on div "Visits & Revenue" at bounding box center [81, 171] width 64 height 15
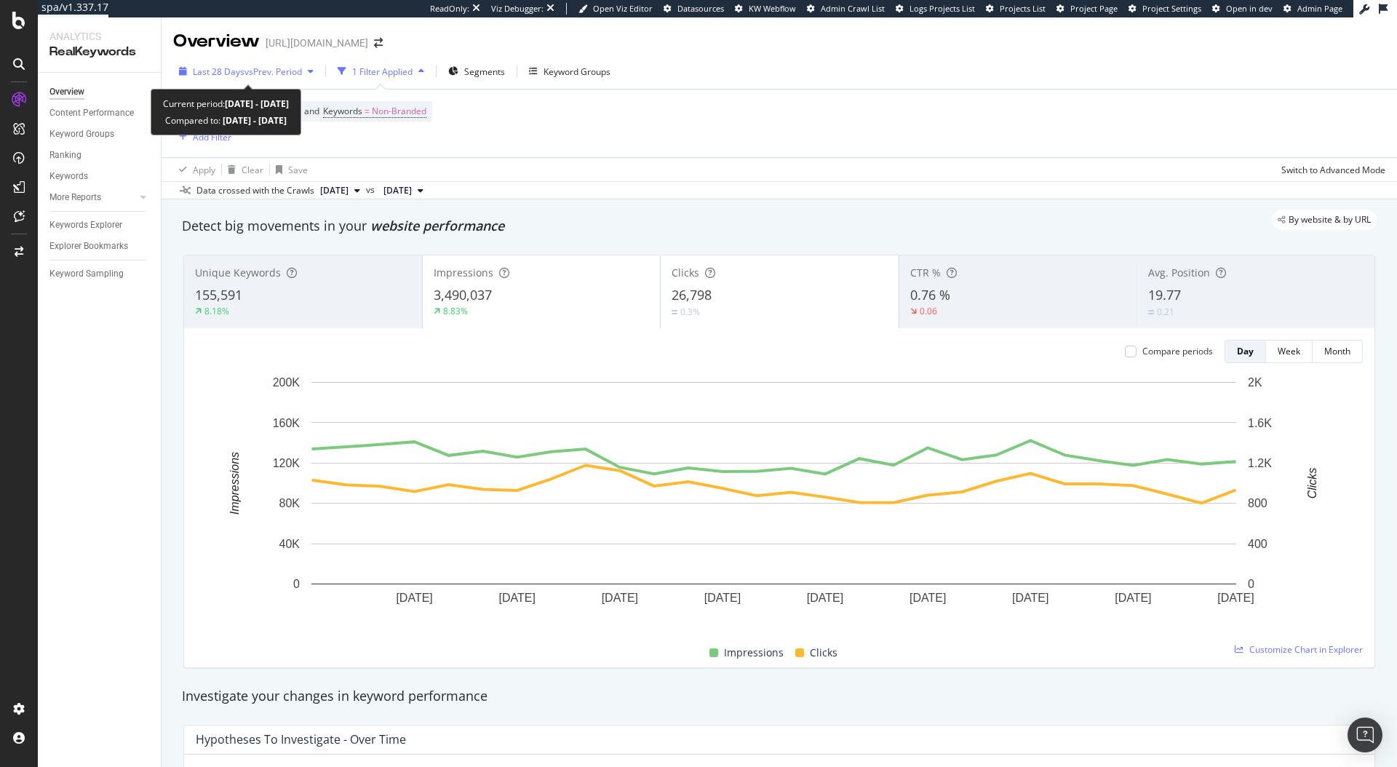
click at [204, 73] on span "Last 28 Days" at bounding box center [219, 71] width 52 height 12
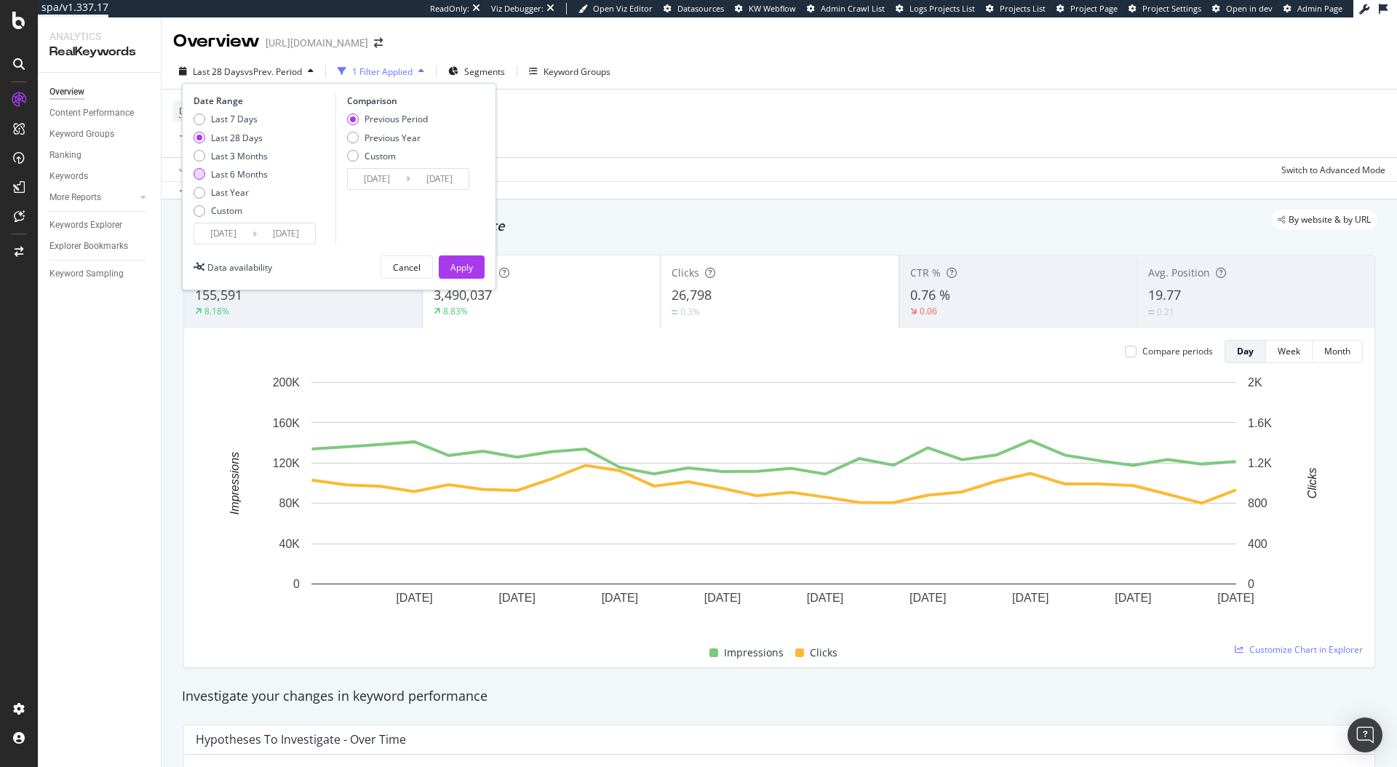
click at [226, 173] on div "Last 6 Months" at bounding box center [239, 174] width 57 height 12
type input "2025/03/07"
type input "2024/09/03"
type input "[DATE]"
click at [466, 271] on div "Apply" at bounding box center [461, 267] width 23 height 12
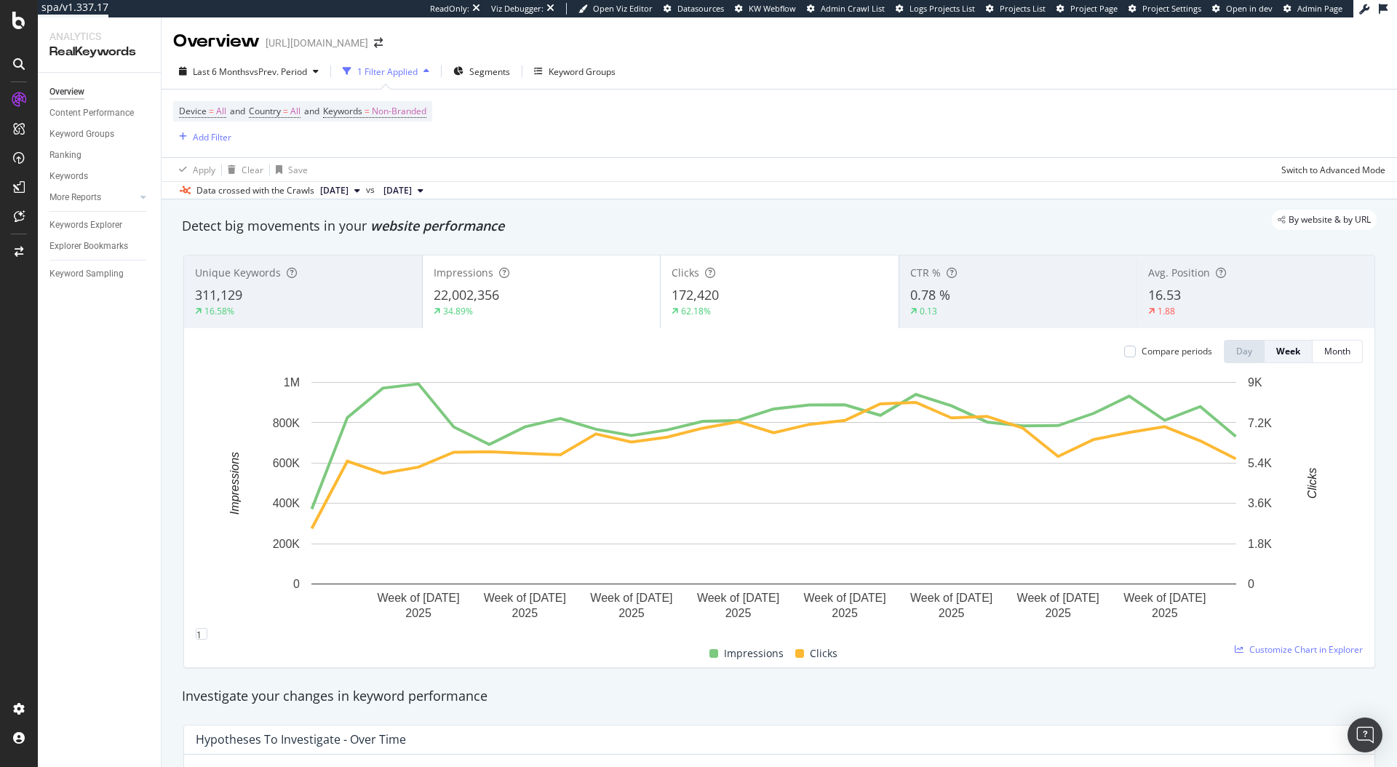
scroll to position [562, 0]
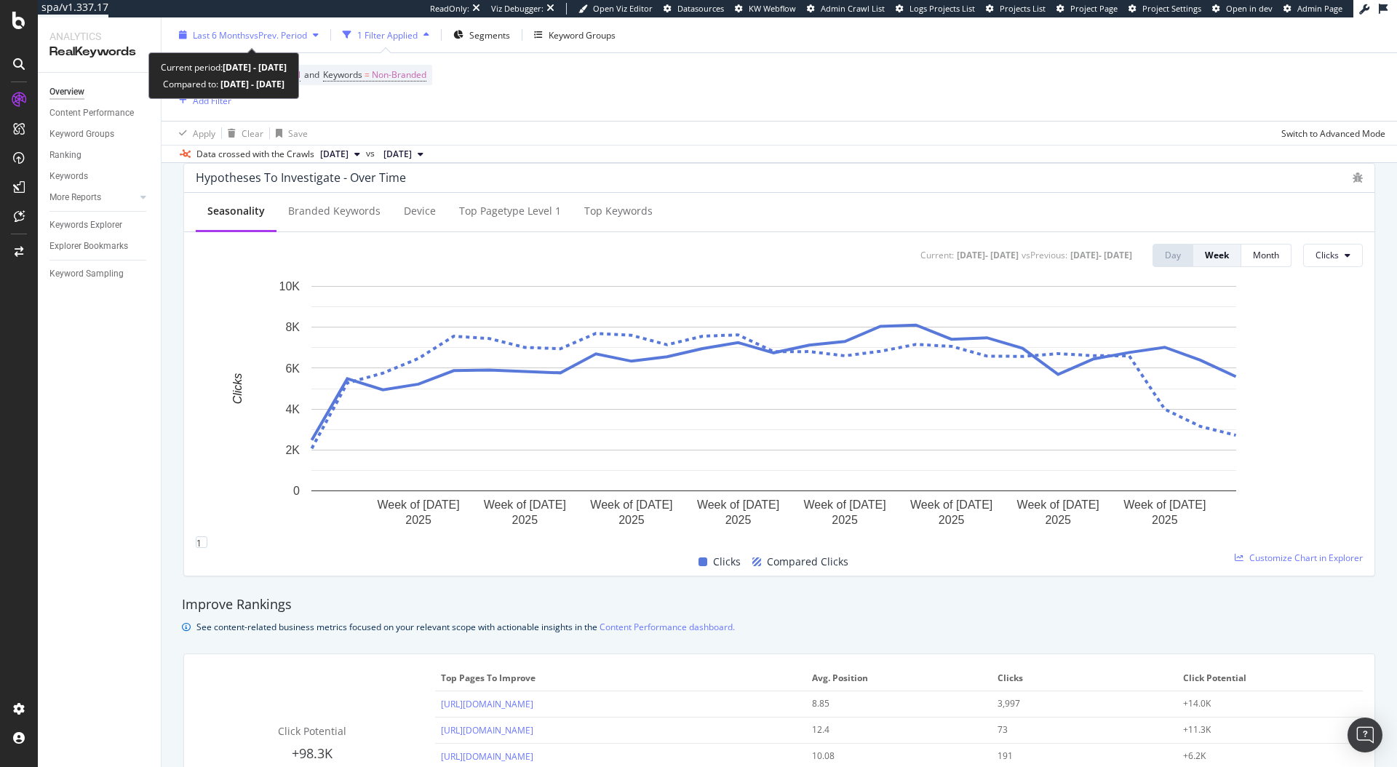
click at [247, 34] on span "Last 6 Months" at bounding box center [221, 34] width 57 height 12
drag, startPoint x: 1131, startPoint y: 558, endPoint x: 1124, endPoint y: 555, distance: 7.8
click at [1130, 558] on div "Clicks Compared Clicks" at bounding box center [773, 562] width 1167 height 28
click at [225, 36] on span "Last 6 Months" at bounding box center [221, 34] width 57 height 12
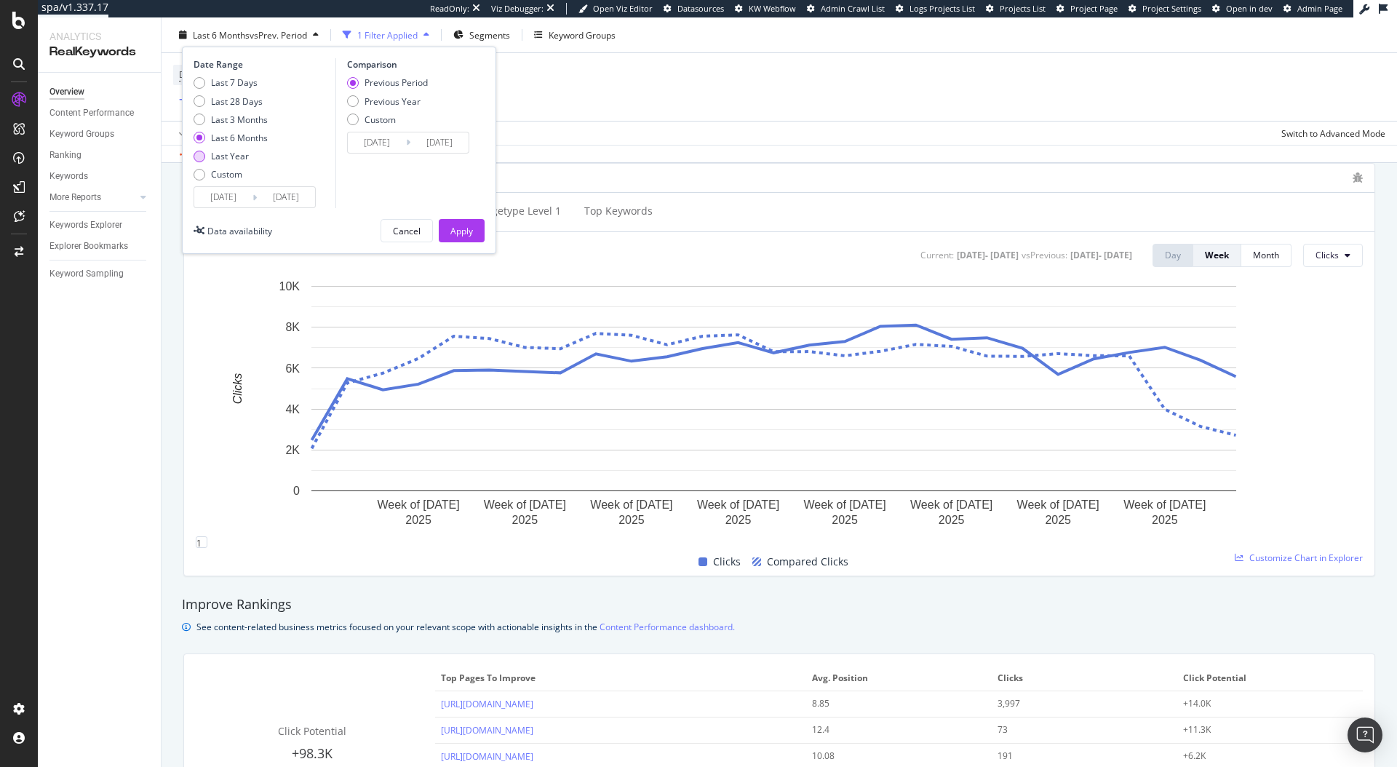
click at [235, 156] on div "Last Year" at bounding box center [230, 156] width 38 height 12
type input "2024/09/07"
click at [462, 223] on div "Apply" at bounding box center [461, 231] width 23 height 22
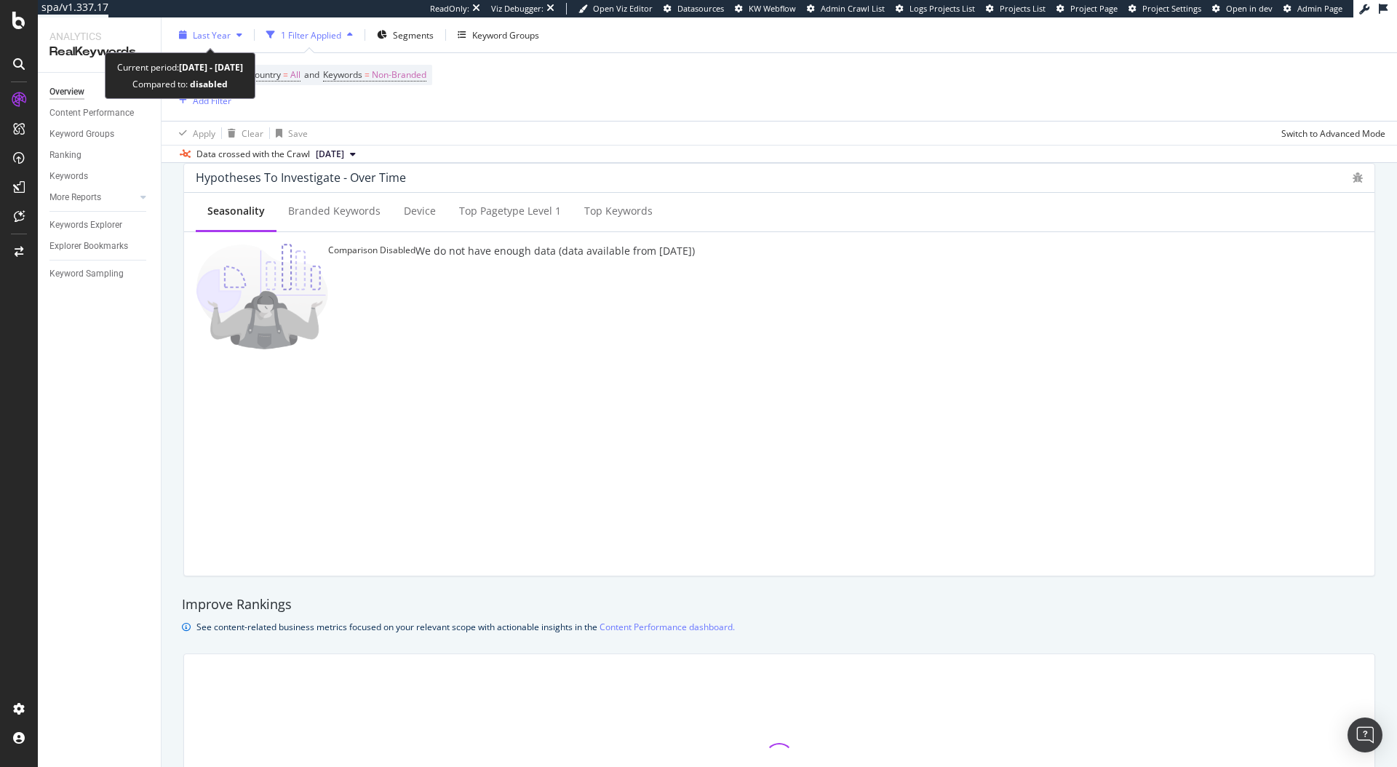
click at [221, 40] on span "Last Year" at bounding box center [212, 34] width 38 height 12
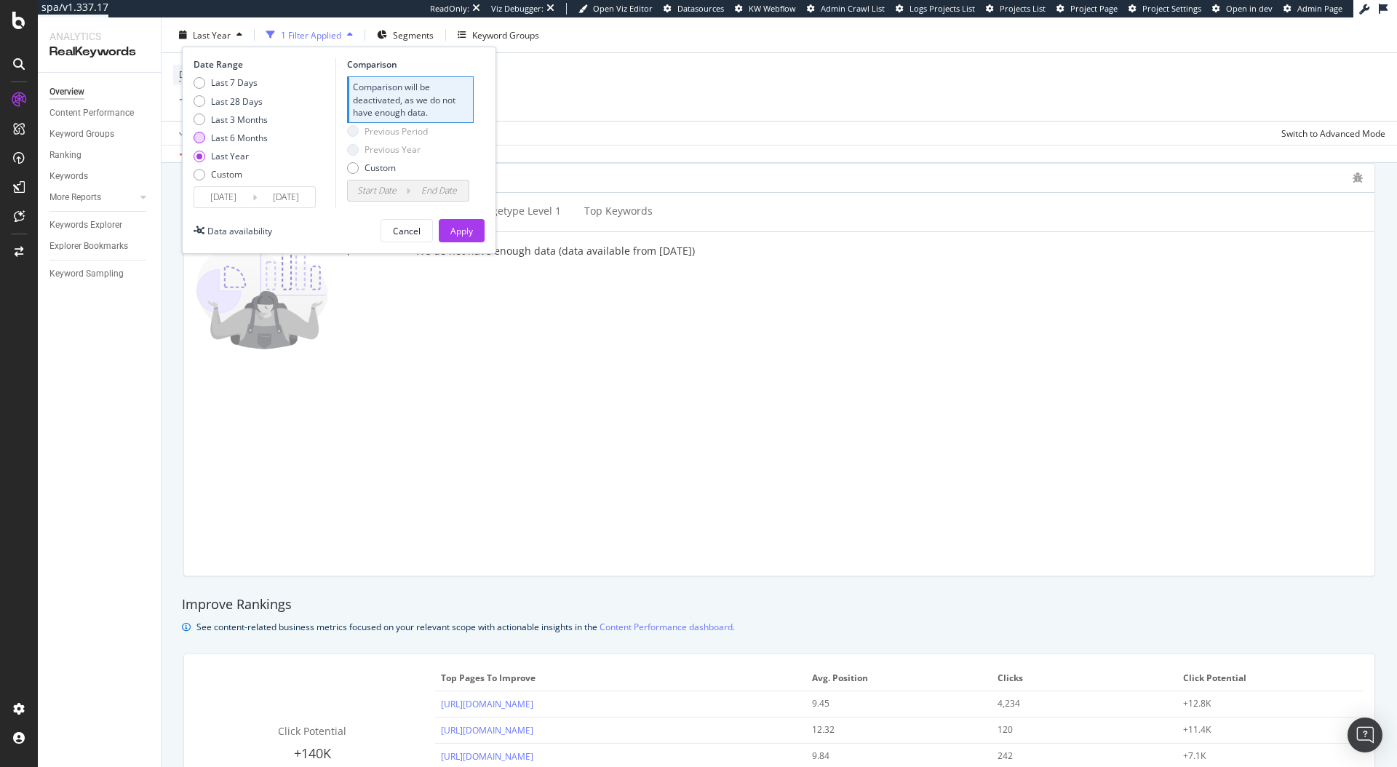
click at [235, 133] on div "Last 6 Months" at bounding box center [239, 138] width 57 height 12
type input "2025/03/07"
type input "2024/09/03"
type input "2025/03/06"
click at [466, 232] on div "Apply" at bounding box center [461, 230] width 23 height 12
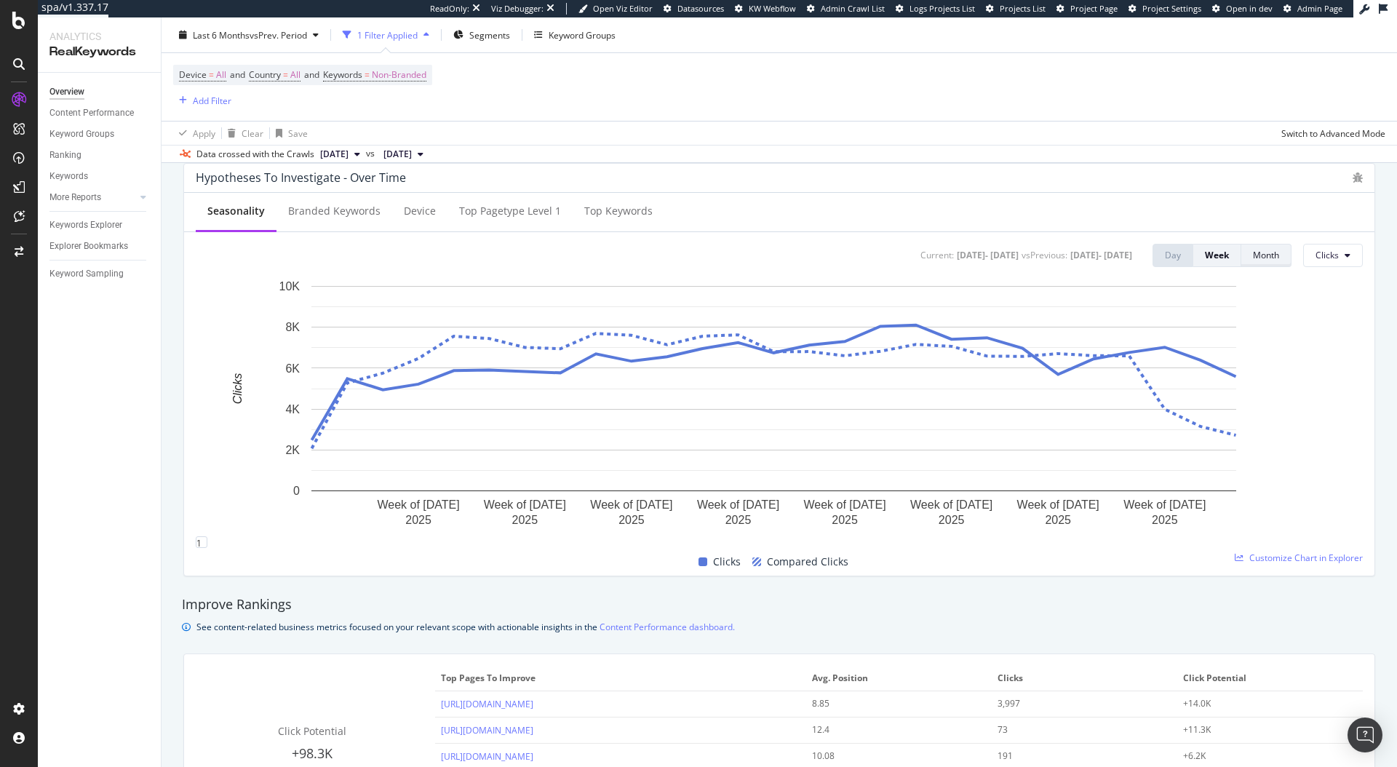
click at [1253, 256] on div "Month" at bounding box center [1266, 255] width 26 height 12
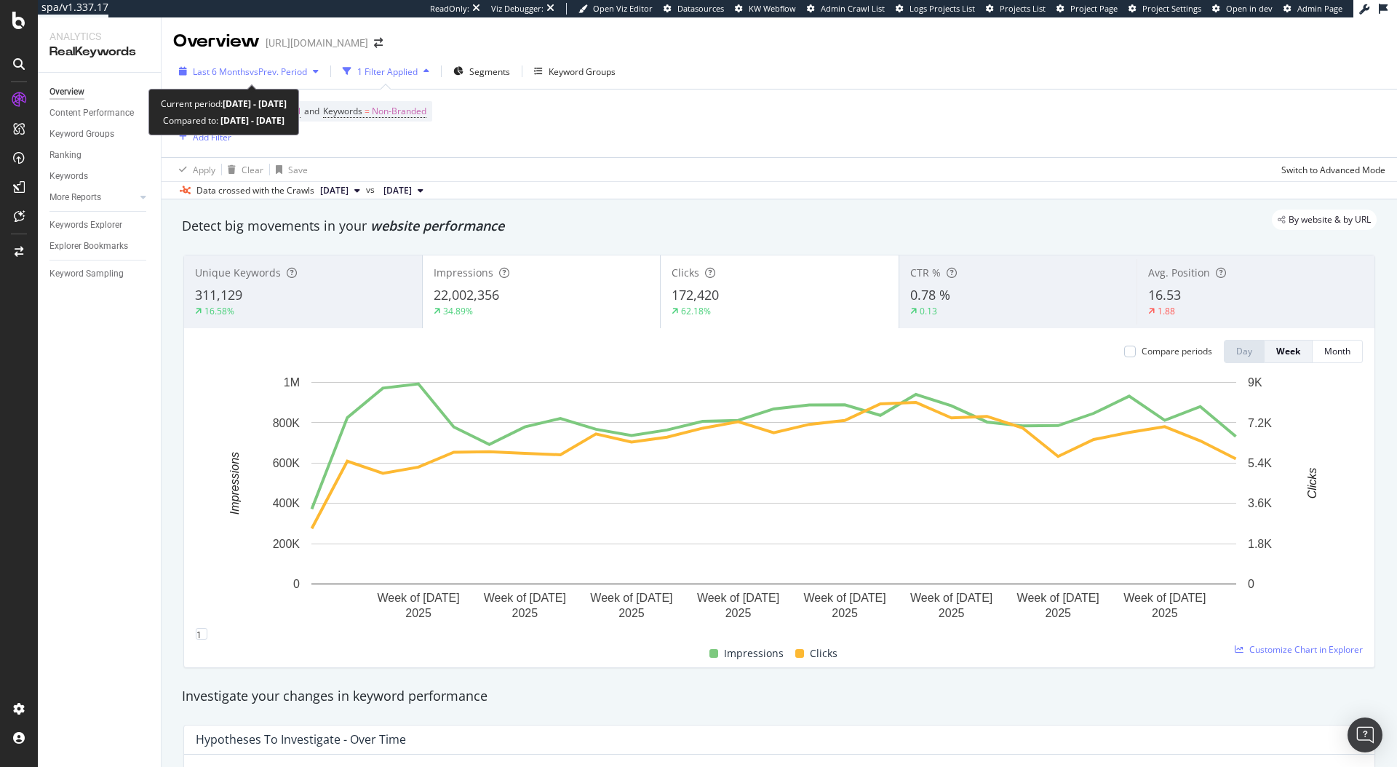
click at [300, 73] on span "vs Prev. Period" at bounding box center [278, 71] width 57 height 12
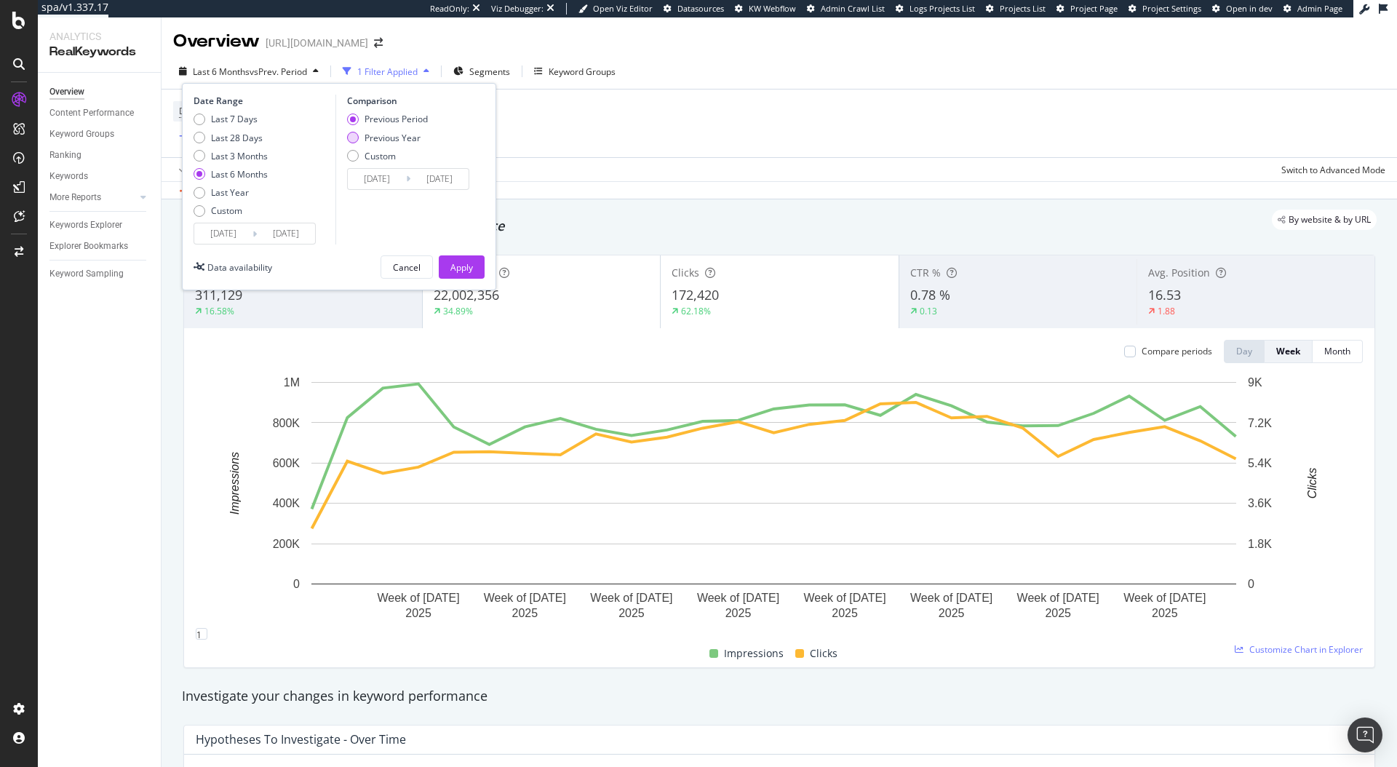
click at [359, 139] on div "Previous Year" at bounding box center [387, 138] width 81 height 12
type input "2024/03/08"
type input "2024/09/07"
click at [460, 267] on div "Apply" at bounding box center [461, 267] width 23 height 12
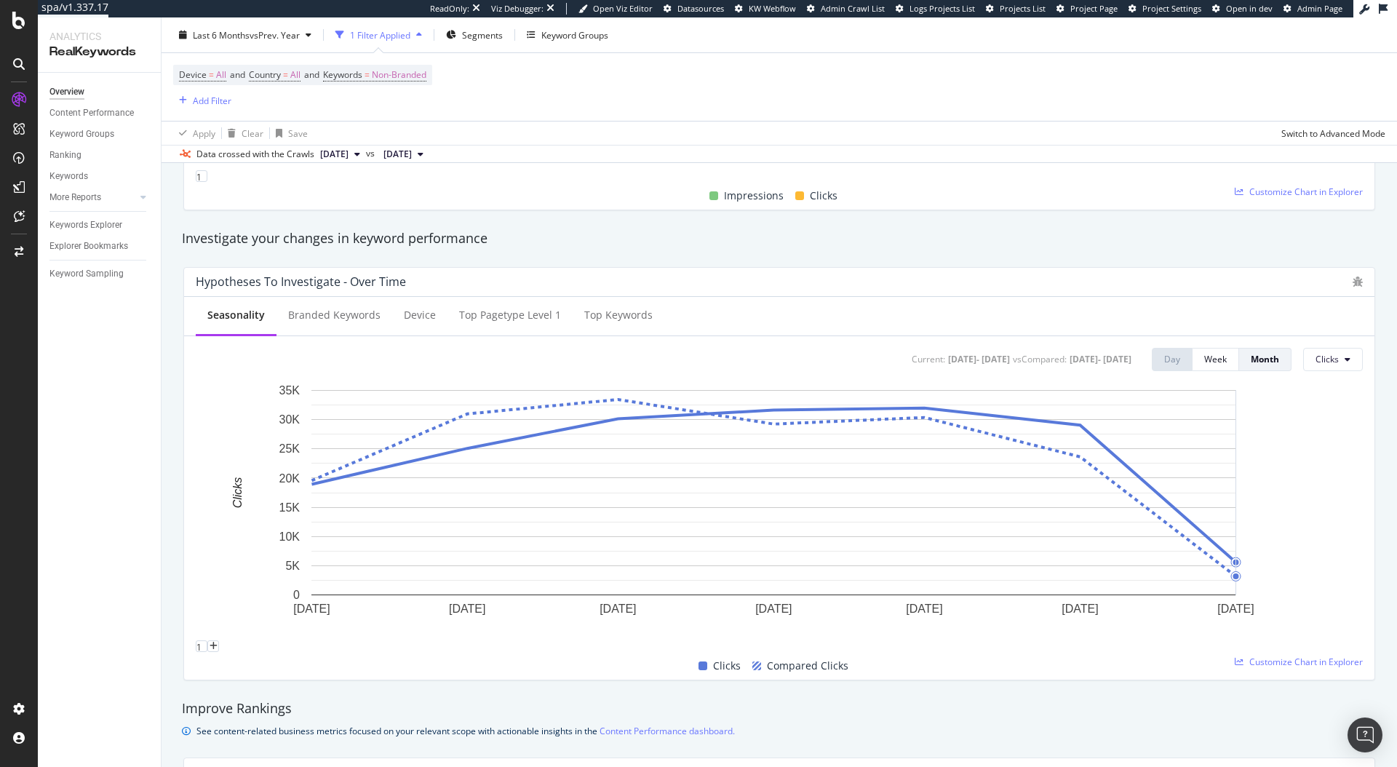
scroll to position [458, 0]
click at [1206, 362] on div "Week" at bounding box center [1215, 358] width 23 height 12
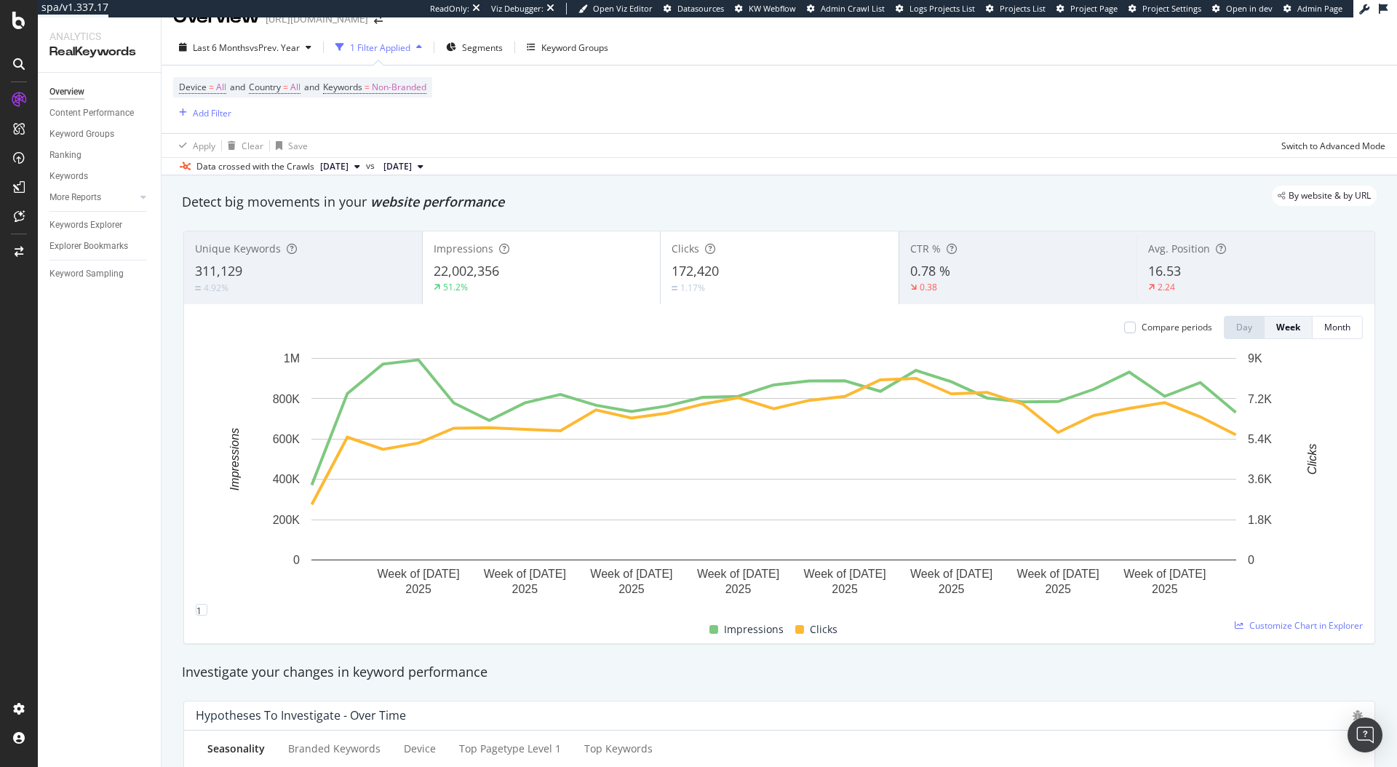
scroll to position [0, 0]
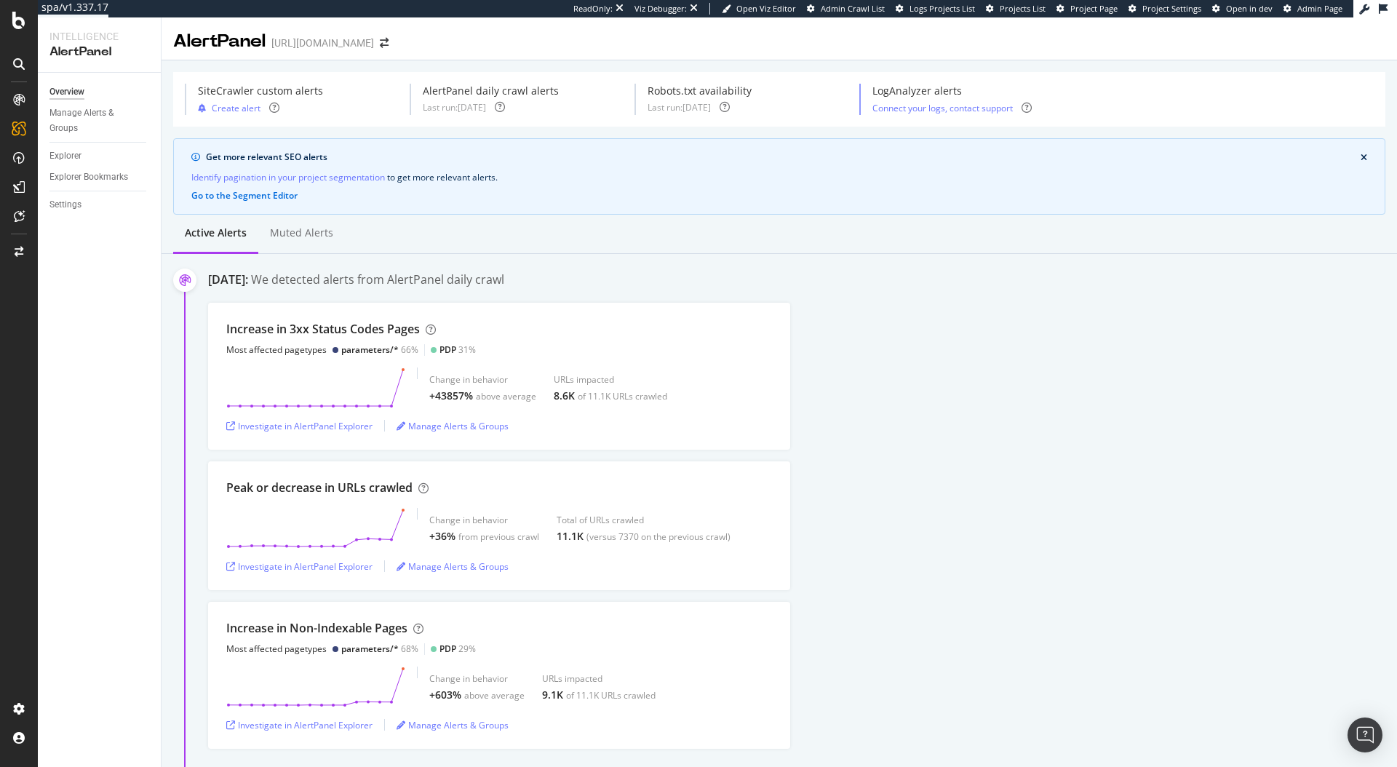
click at [928, 611] on div "Increase in Non-Indexable Pages Most affected pagetypes parameters/* 68% PDP 29…" at bounding box center [802, 675] width 1189 height 147
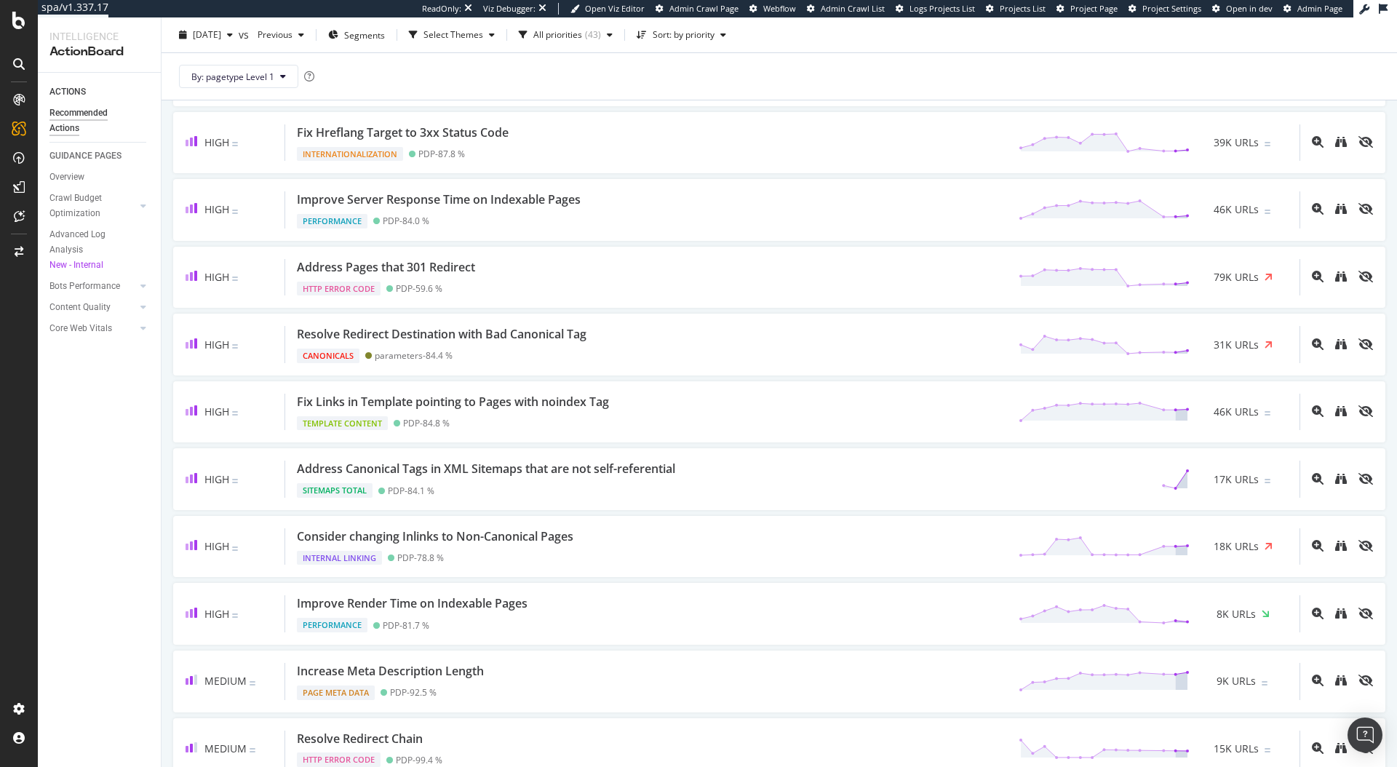
scroll to position [709, 0]
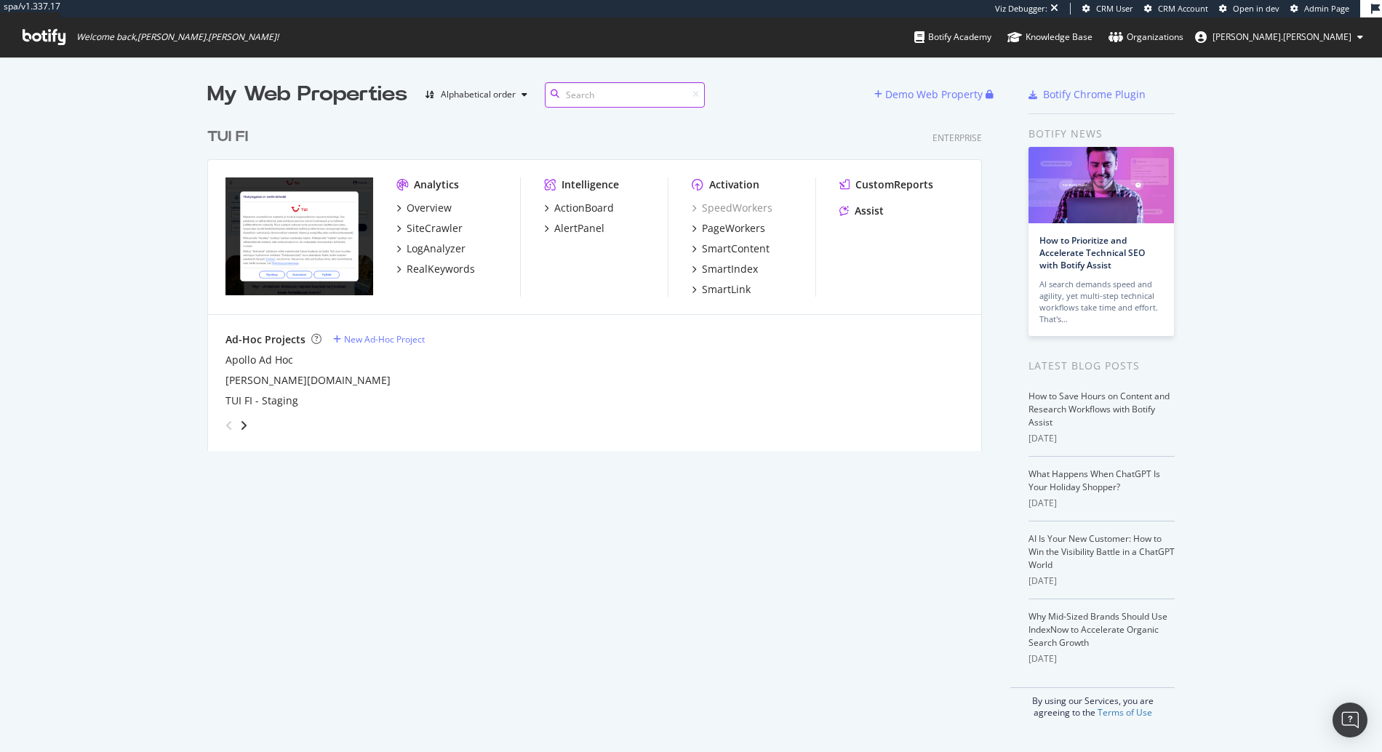
scroll to position [331, 776]
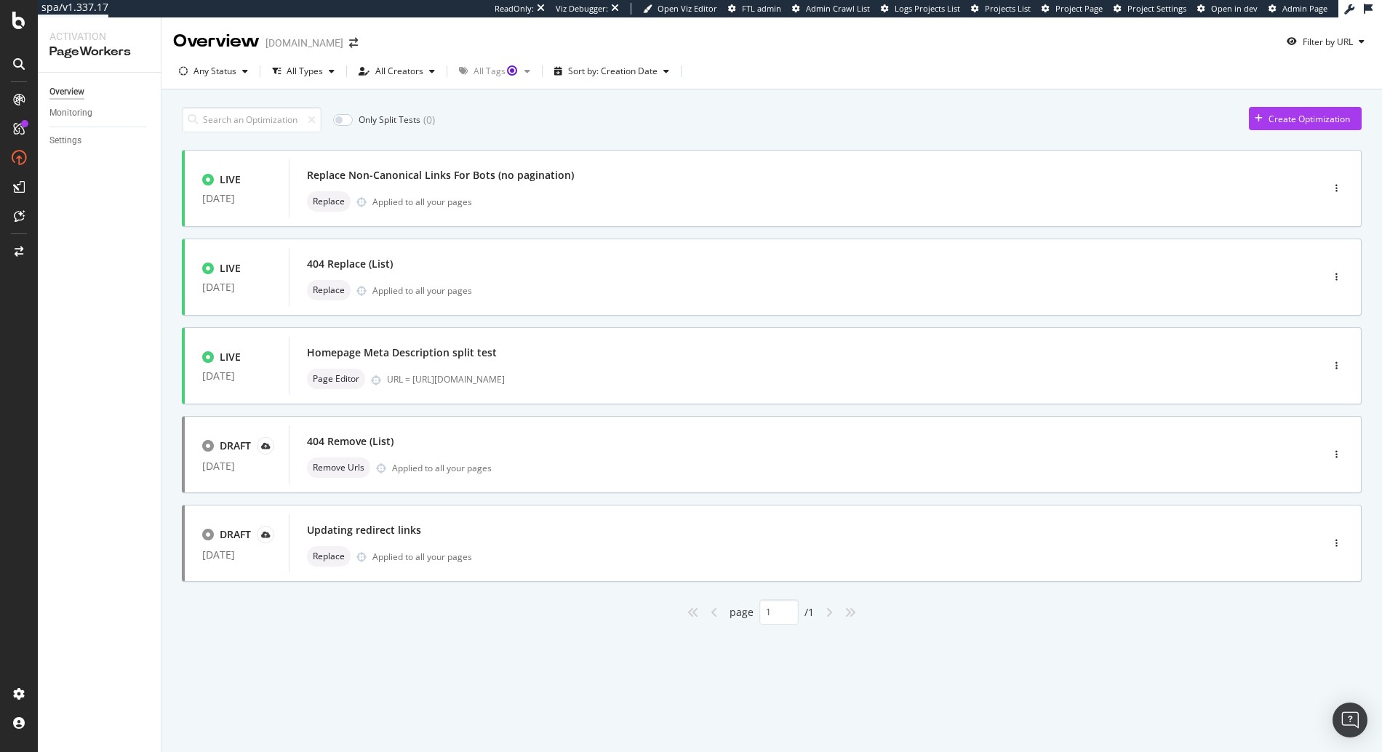
click at [845, 112] on div "Only Split Tests ( 0 ) Create Optimization" at bounding box center [772, 119] width 1180 height 25
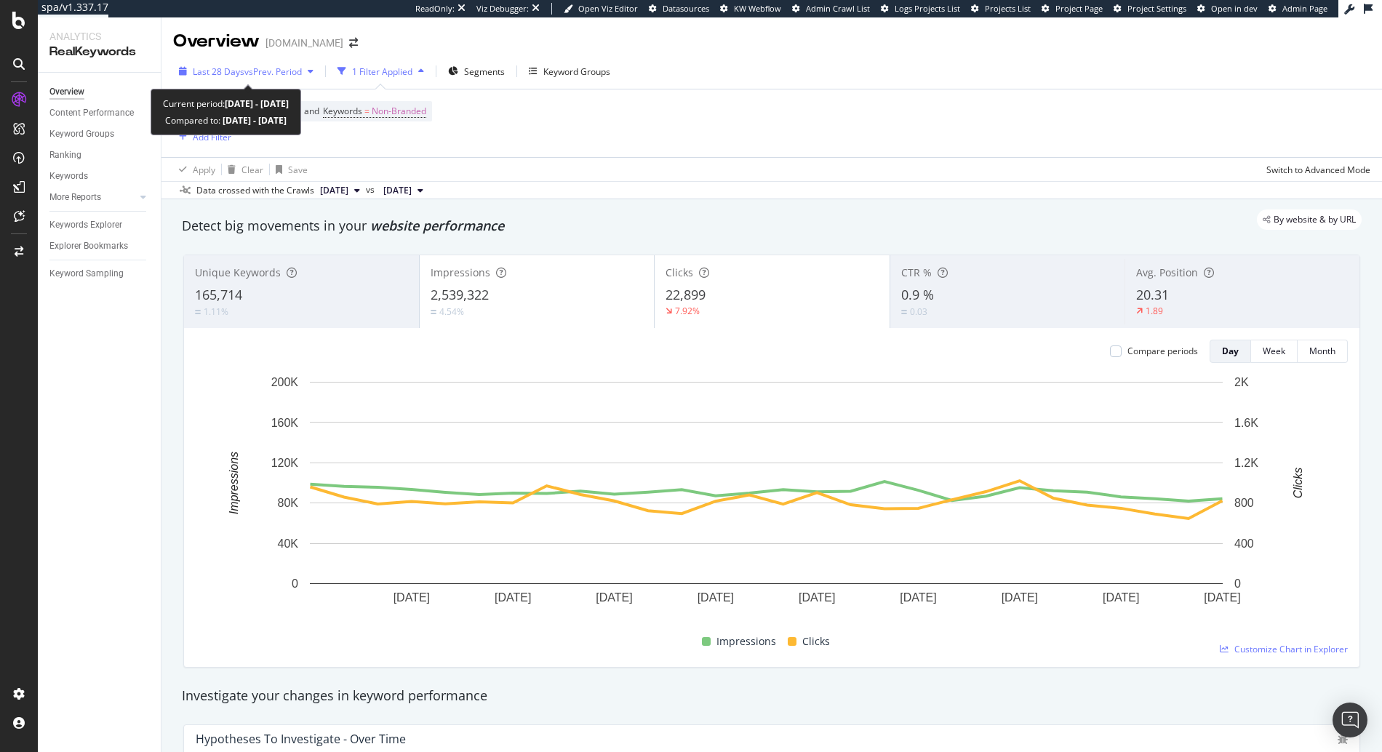
click at [290, 76] on span "vs Prev. Period" at bounding box center [272, 71] width 57 height 12
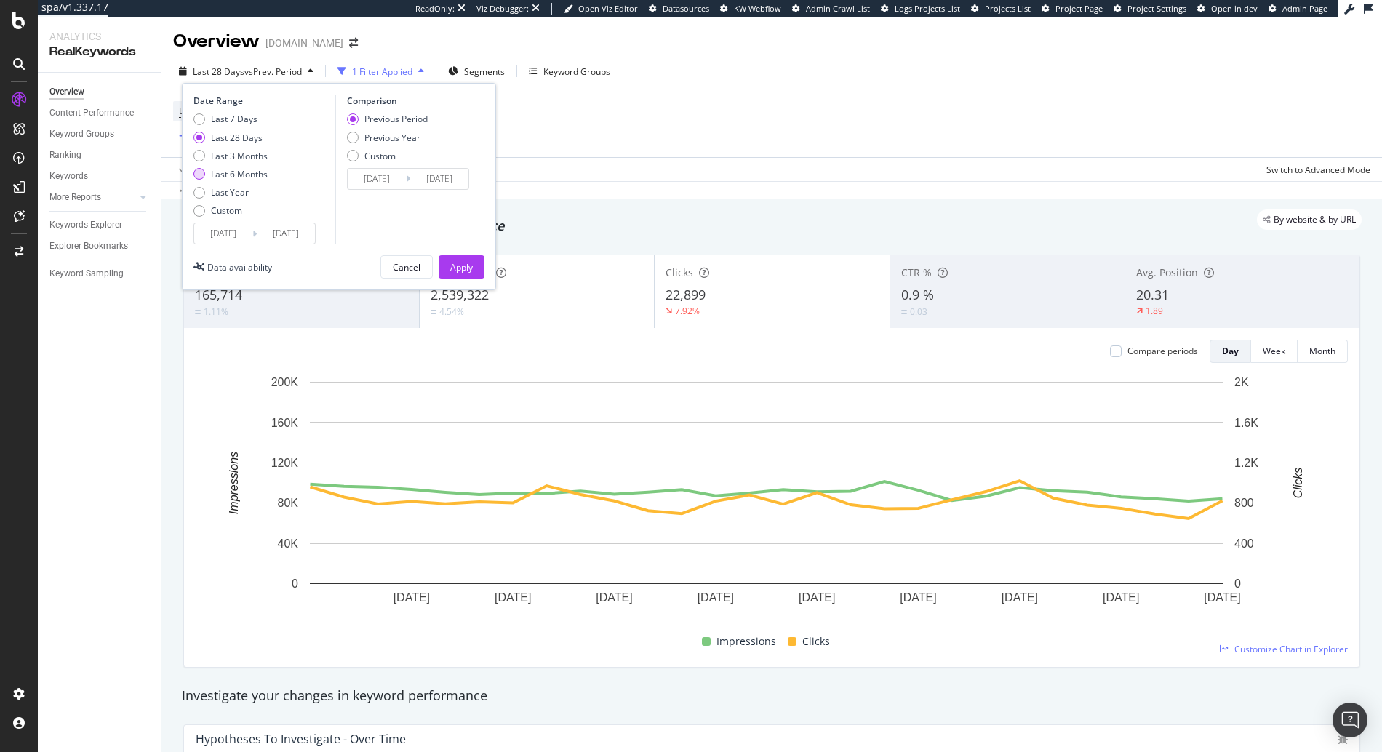
click at [240, 177] on div "Last 6 Months" at bounding box center [239, 174] width 57 height 12
type input "[DATE]"
click at [374, 139] on div "Previous Year" at bounding box center [392, 138] width 56 height 12
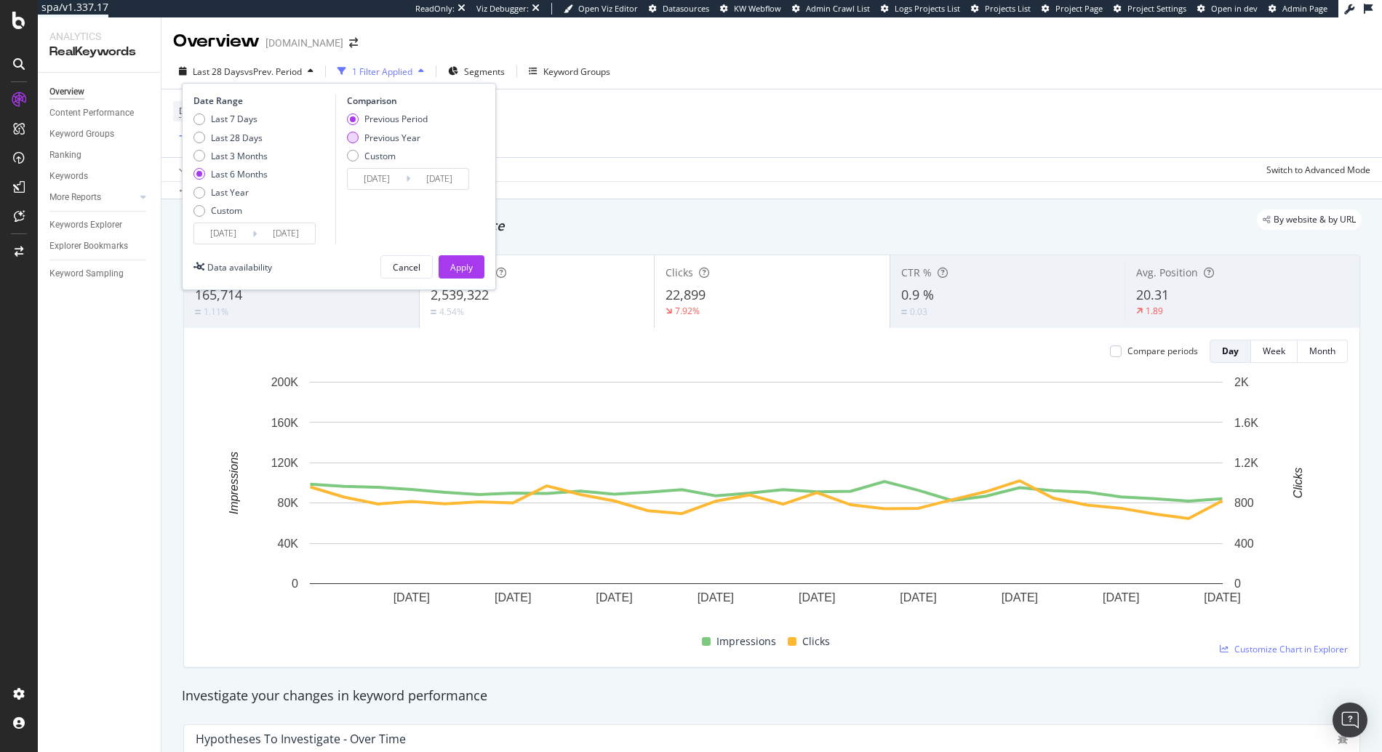
type input "[DATE]"
click at [469, 264] on div "Apply" at bounding box center [461, 267] width 23 height 12
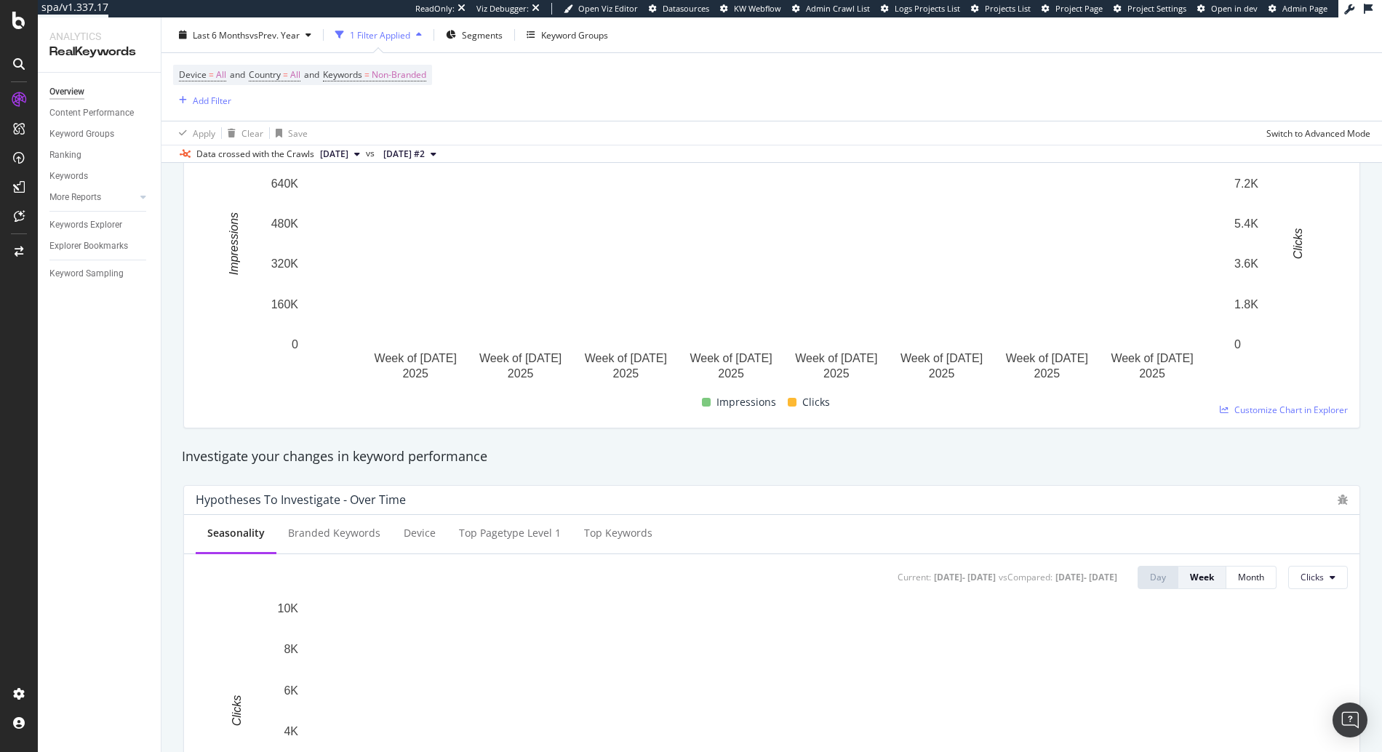
scroll to position [242, 0]
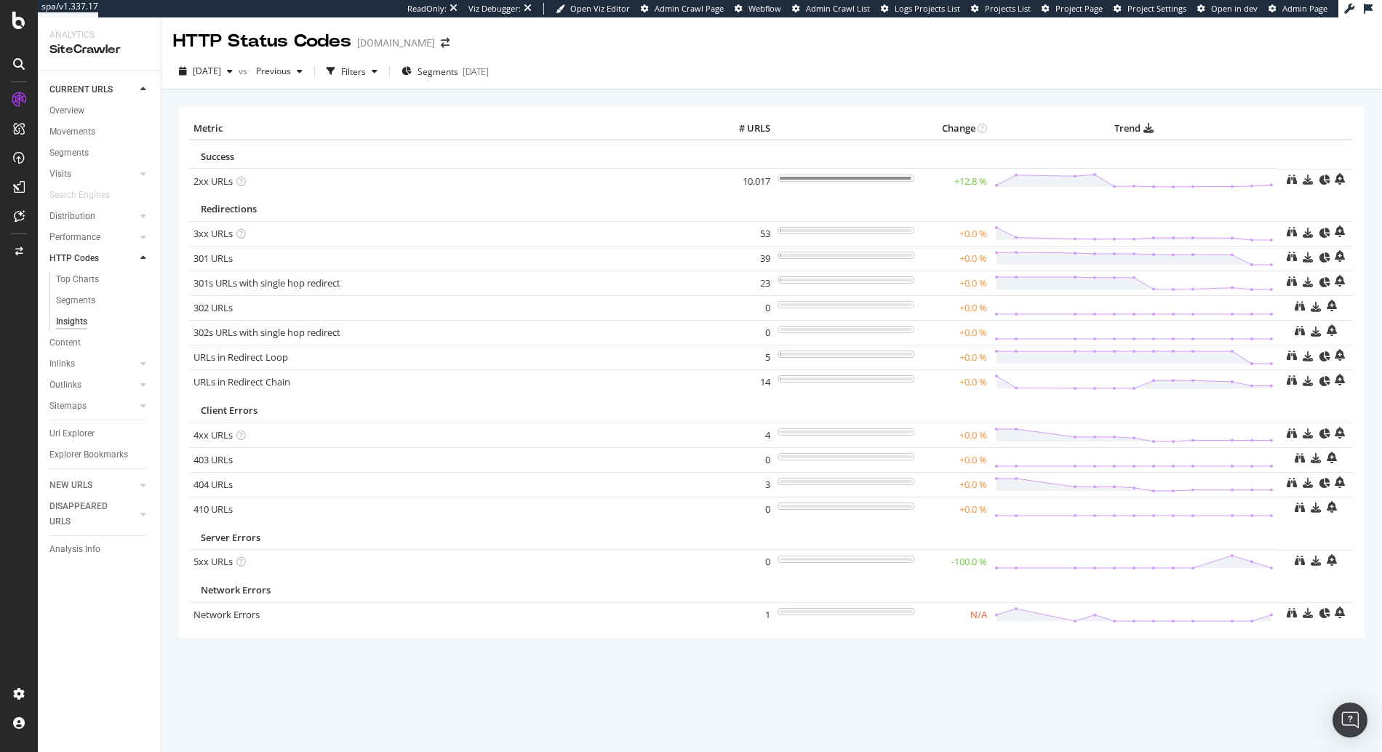
click at [415, 359] on div "URLs in Redirect Loop × Close Chart - API Requests List Area Type Request Respo…" at bounding box center [453, 358] width 519 height 14
click at [221, 72] on span "[DATE]" at bounding box center [207, 71] width 28 height 12
click at [589, 114] on div "Metric # URLS Change Trend Success 2xx URLs × Close Chart - API Requests List A…" at bounding box center [772, 372] width 1186 height 530
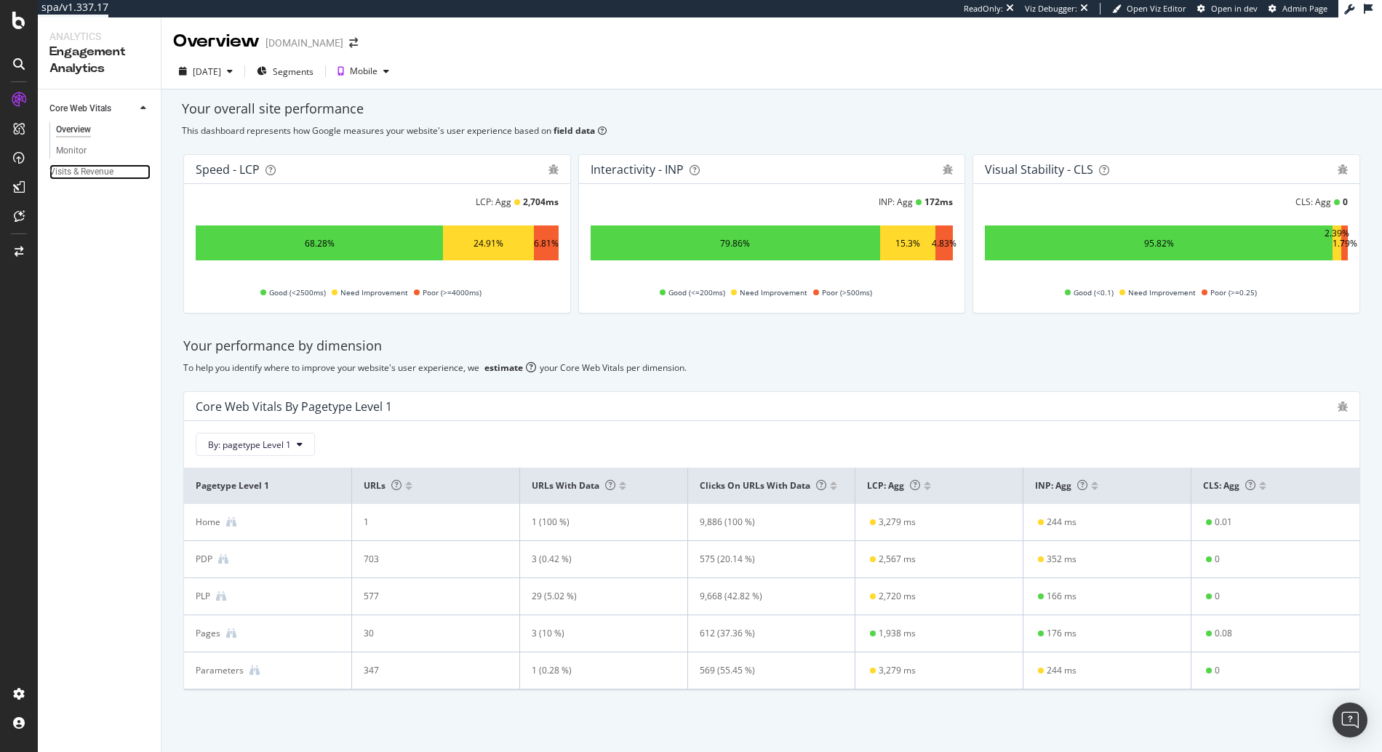
drag, startPoint x: 67, startPoint y: 173, endPoint x: 292, endPoint y: 0, distance: 283.7
click at [68, 173] on div "Visits & Revenue" at bounding box center [81, 171] width 64 height 15
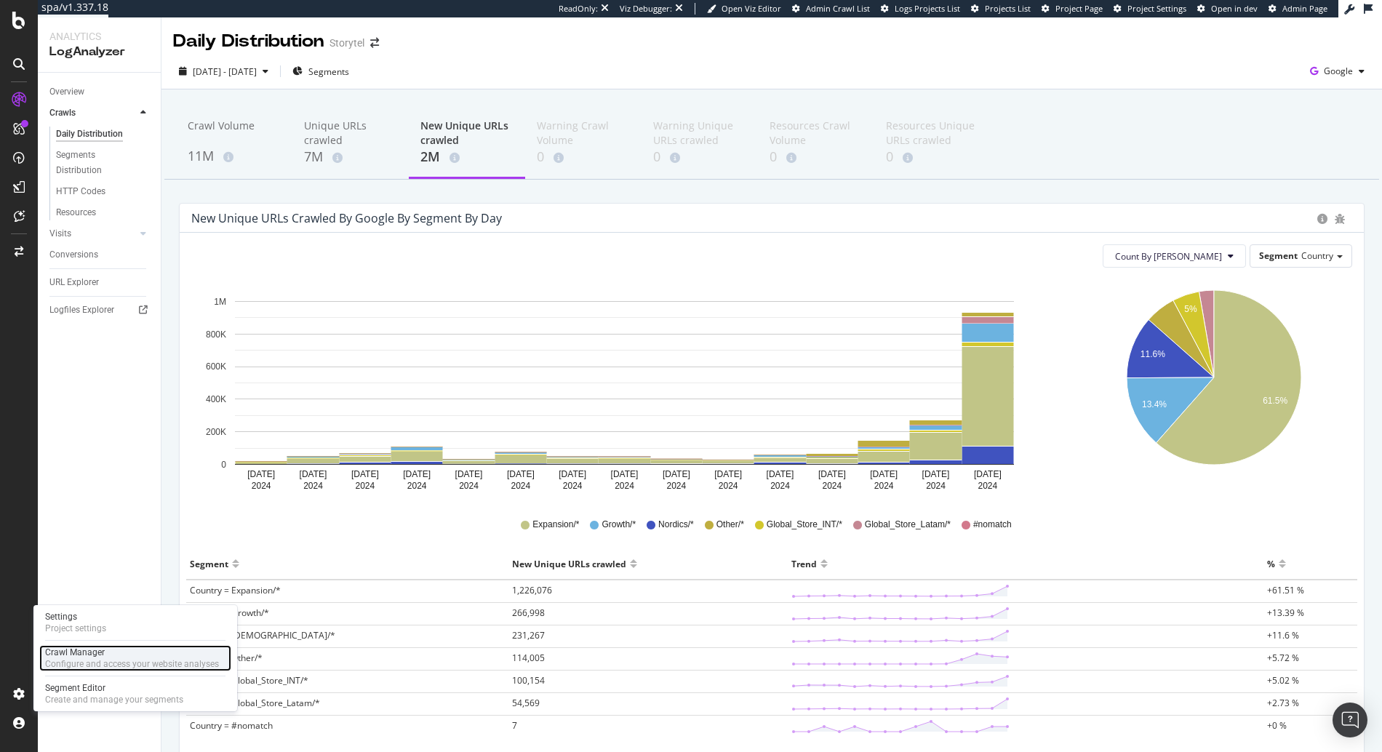
click at [100, 654] on div "Crawl Manager" at bounding box center [132, 653] width 174 height 12
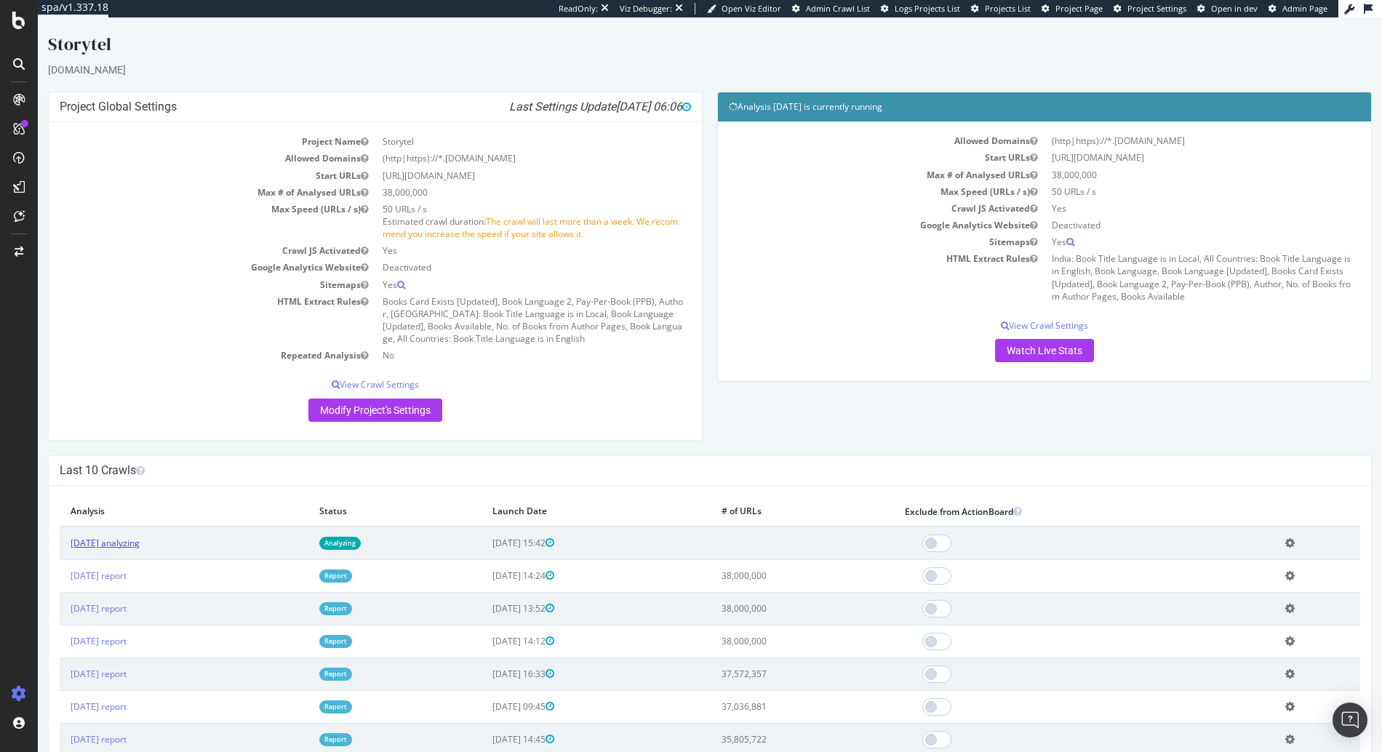
click at [140, 541] on link "2025 Aug. 22nd analyzing" at bounding box center [105, 543] width 69 height 12
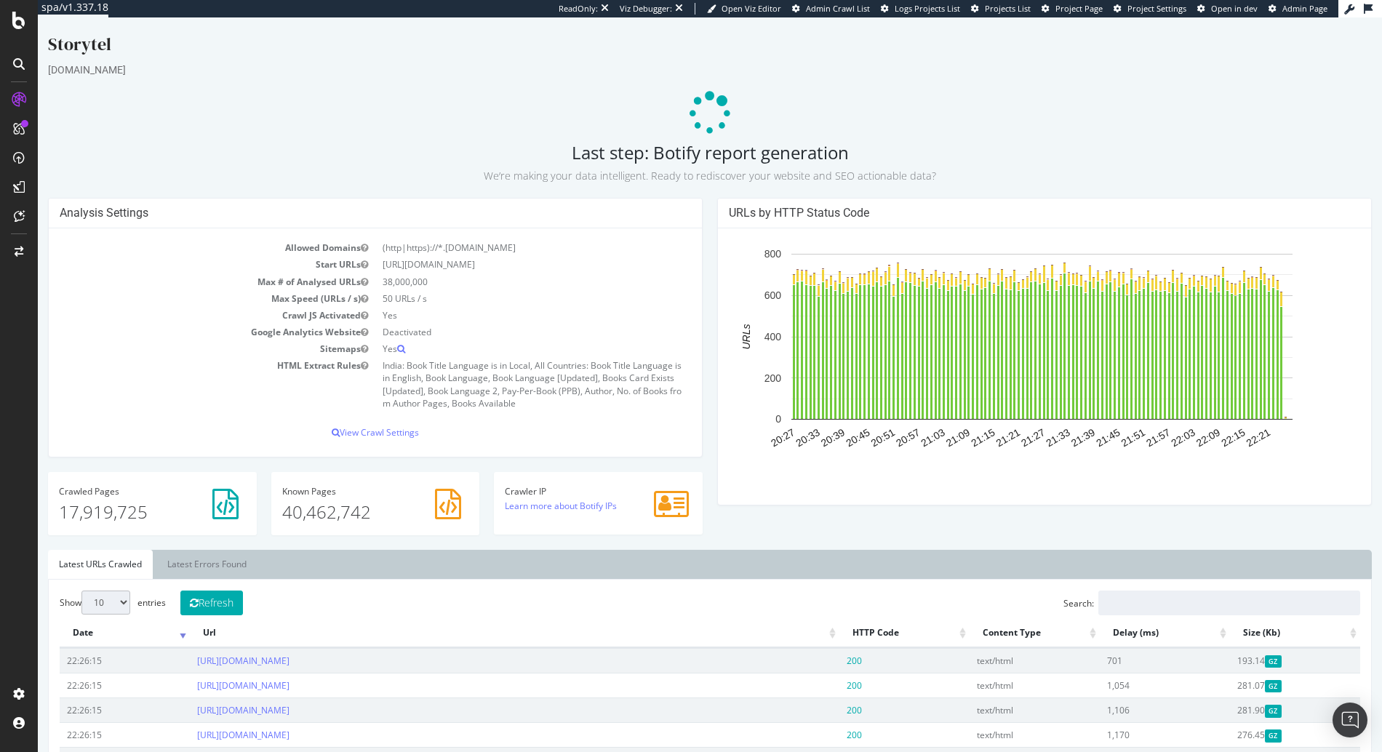
click at [764, 129] on p at bounding box center [710, 114] width 1324 height 44
